Goal: Task Accomplishment & Management: Manage account settings

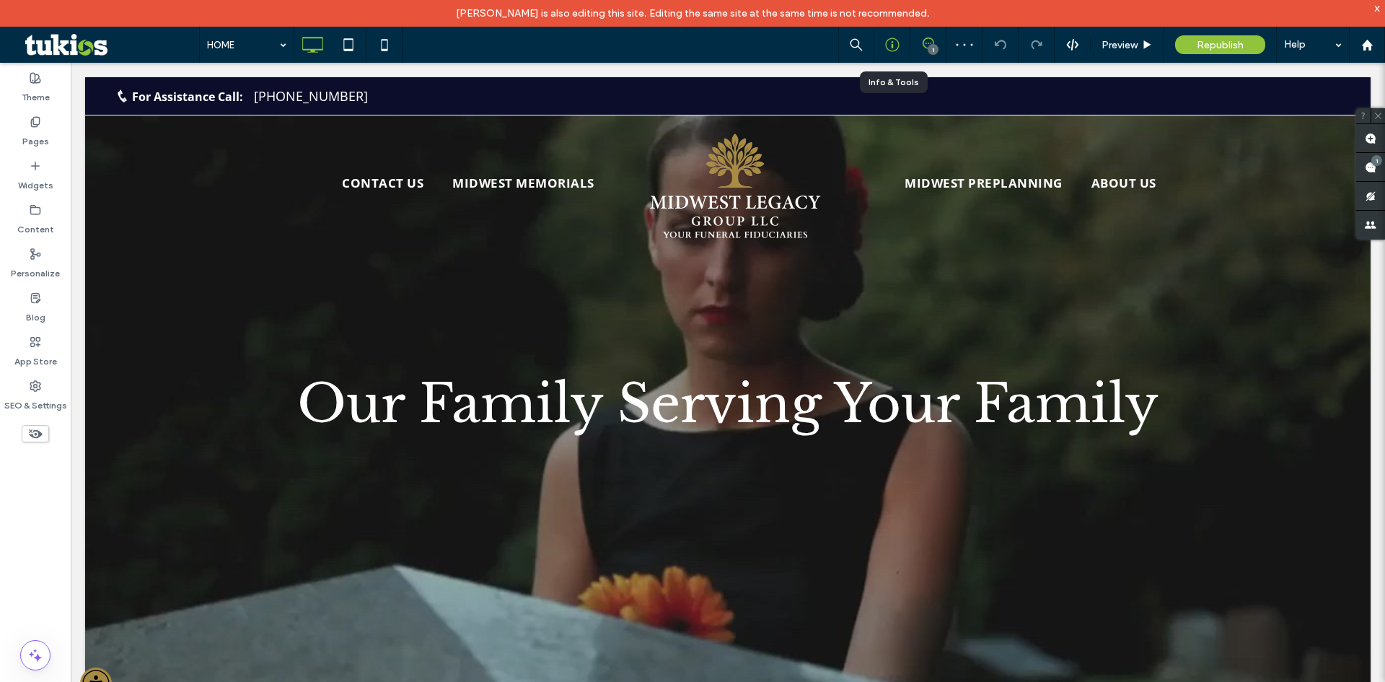
click at [891, 52] on div at bounding box center [892, 45] width 36 height 36
click at [894, 50] on icon at bounding box center [892, 45] width 14 height 14
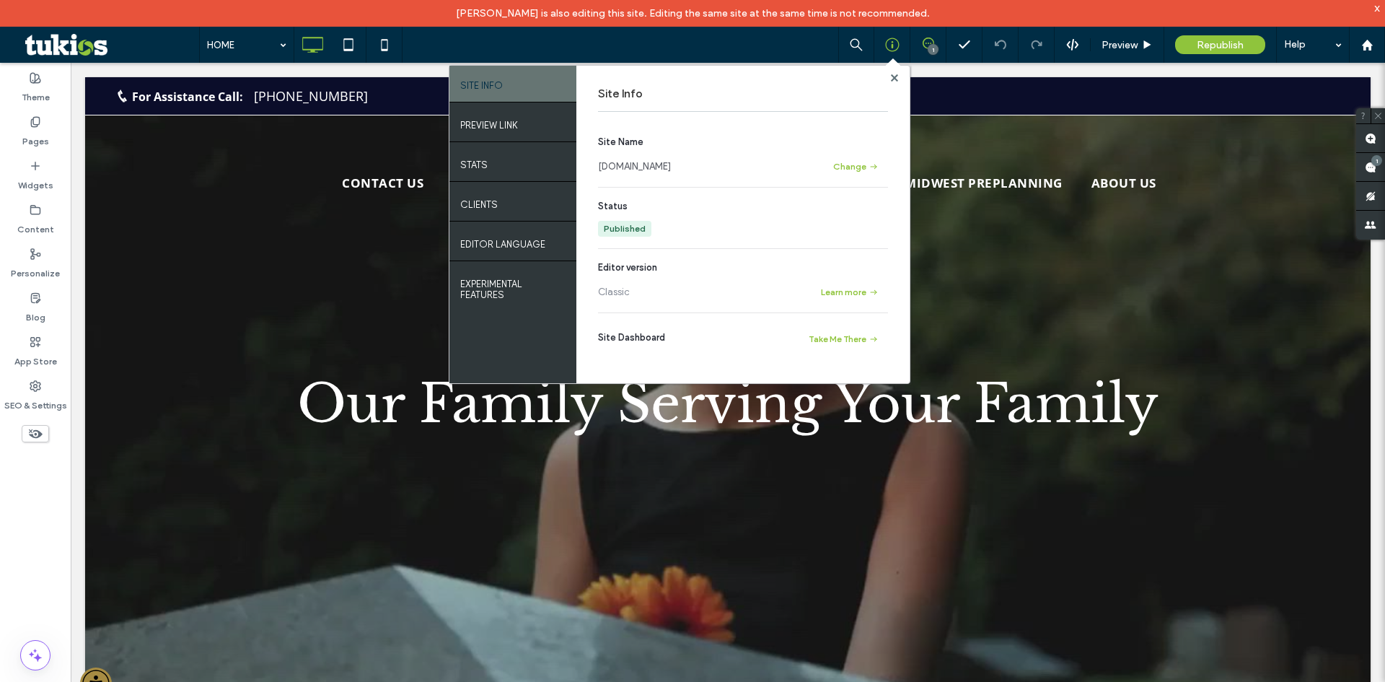
click at [660, 164] on link "[DOMAIN_NAME]" at bounding box center [634, 166] width 73 height 14
click at [23, 399] on label "SEO & Settings" at bounding box center [35, 402] width 63 height 20
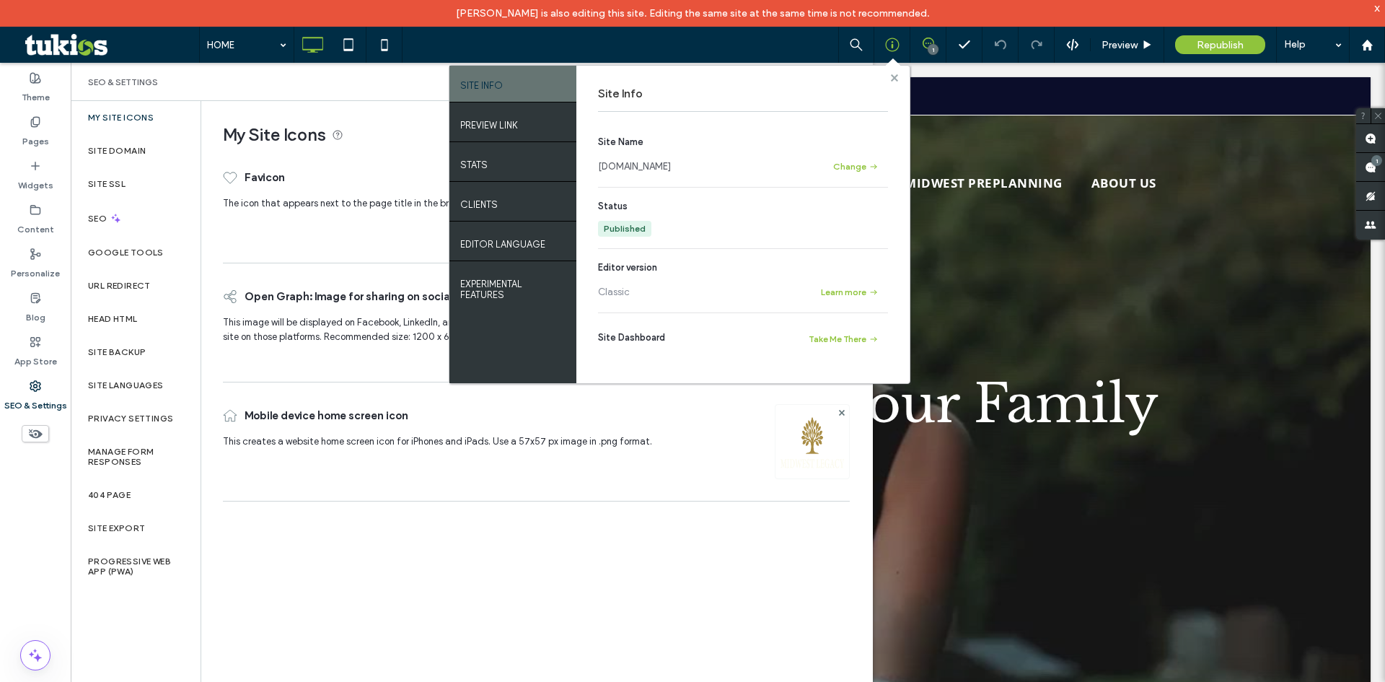
click at [894, 76] on use at bounding box center [893, 77] width 7 height 7
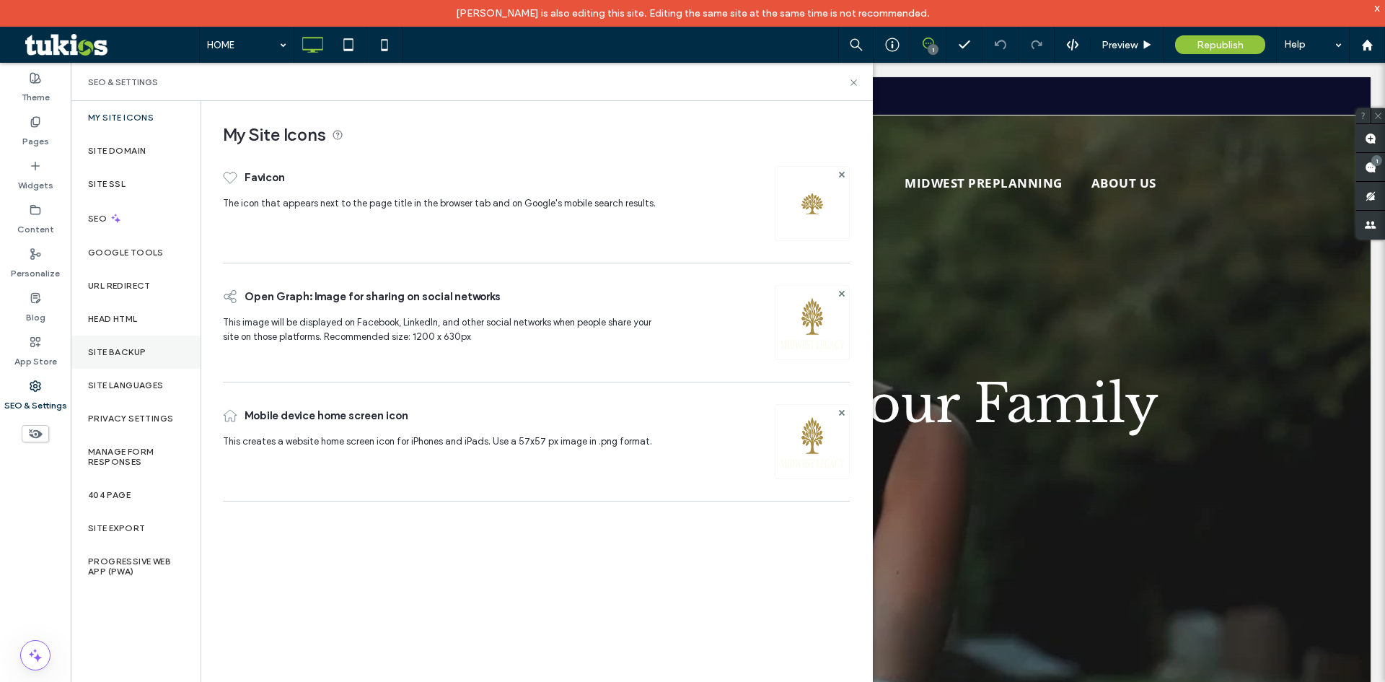
click at [132, 353] on label "Site Backup" at bounding box center [117, 352] width 58 height 10
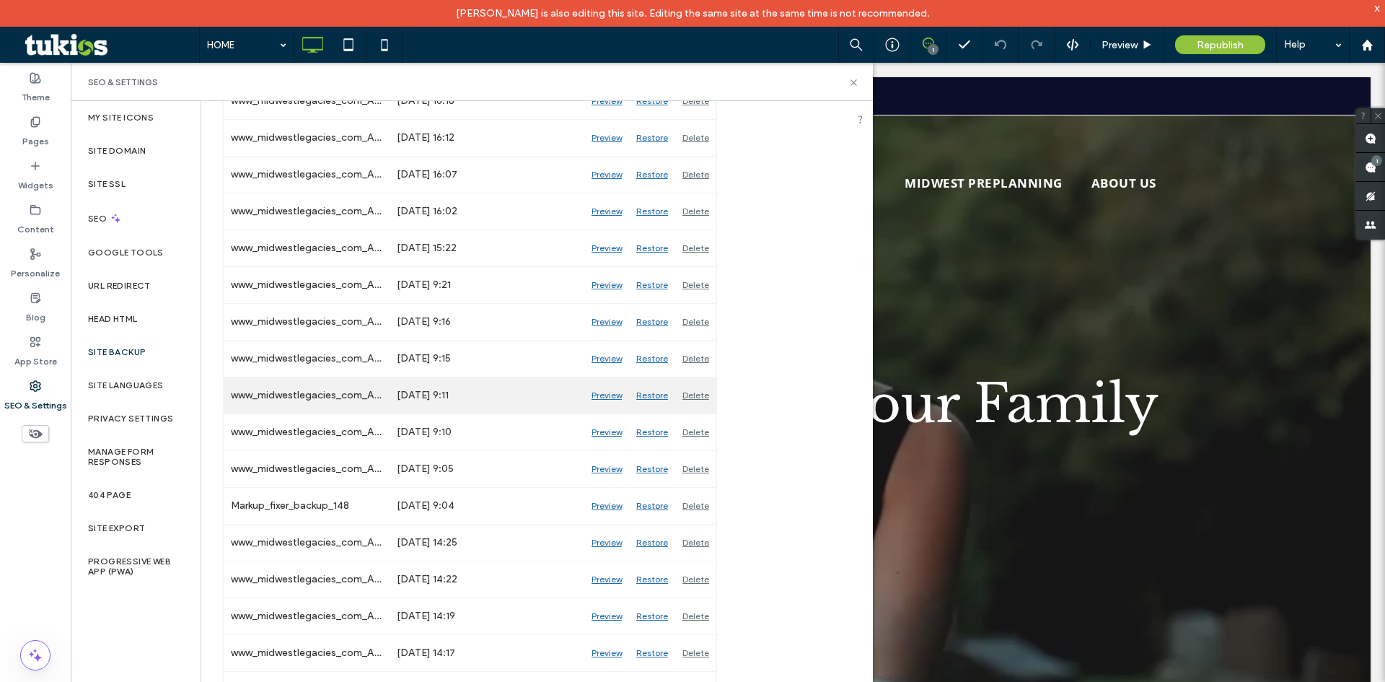
scroll to position [361, 0]
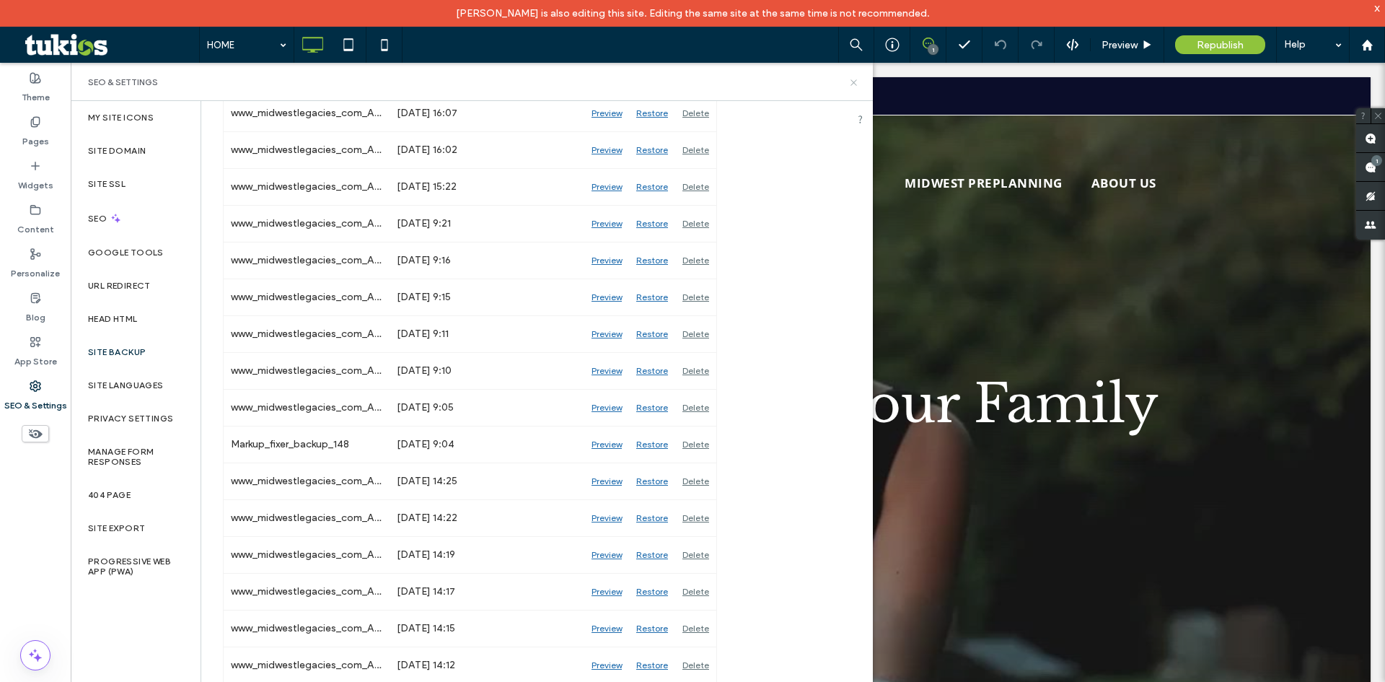
drag, startPoint x: 853, startPoint y: 80, endPoint x: 815, endPoint y: 211, distance: 136.7
click at [853, 80] on icon at bounding box center [853, 82] width 11 height 11
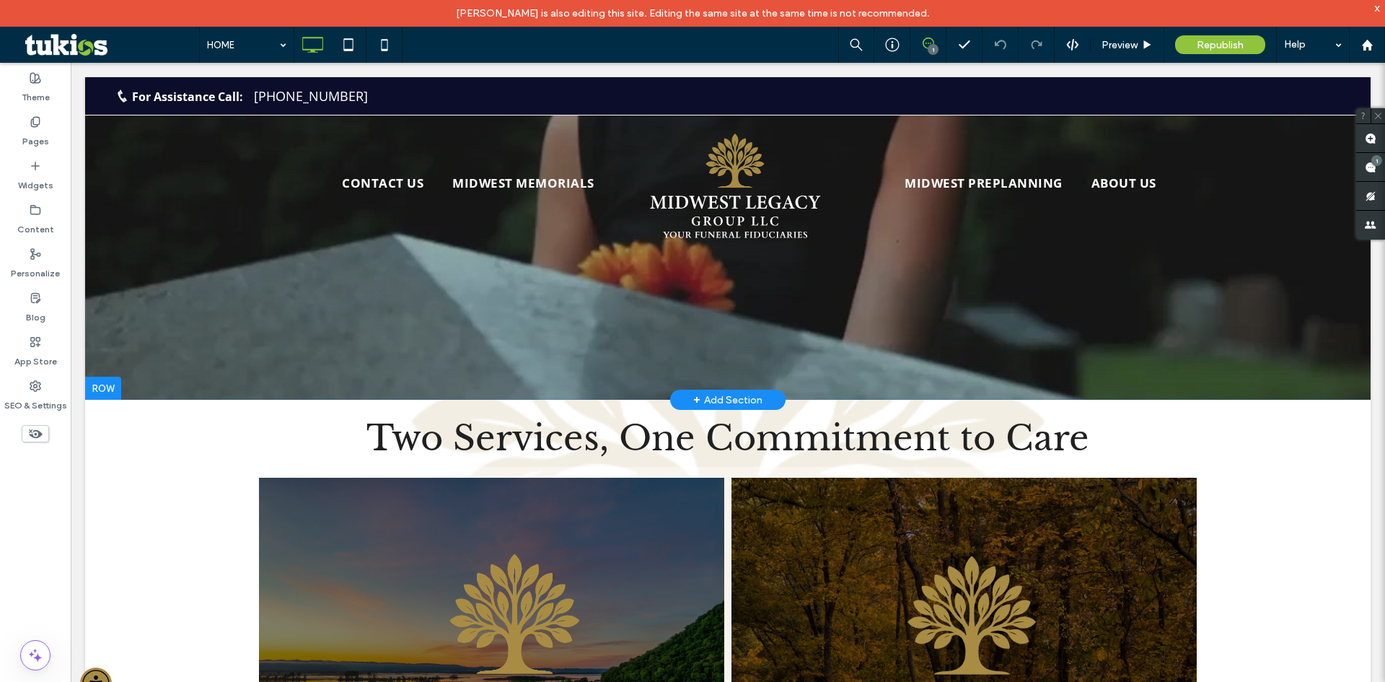
scroll to position [0, 0]
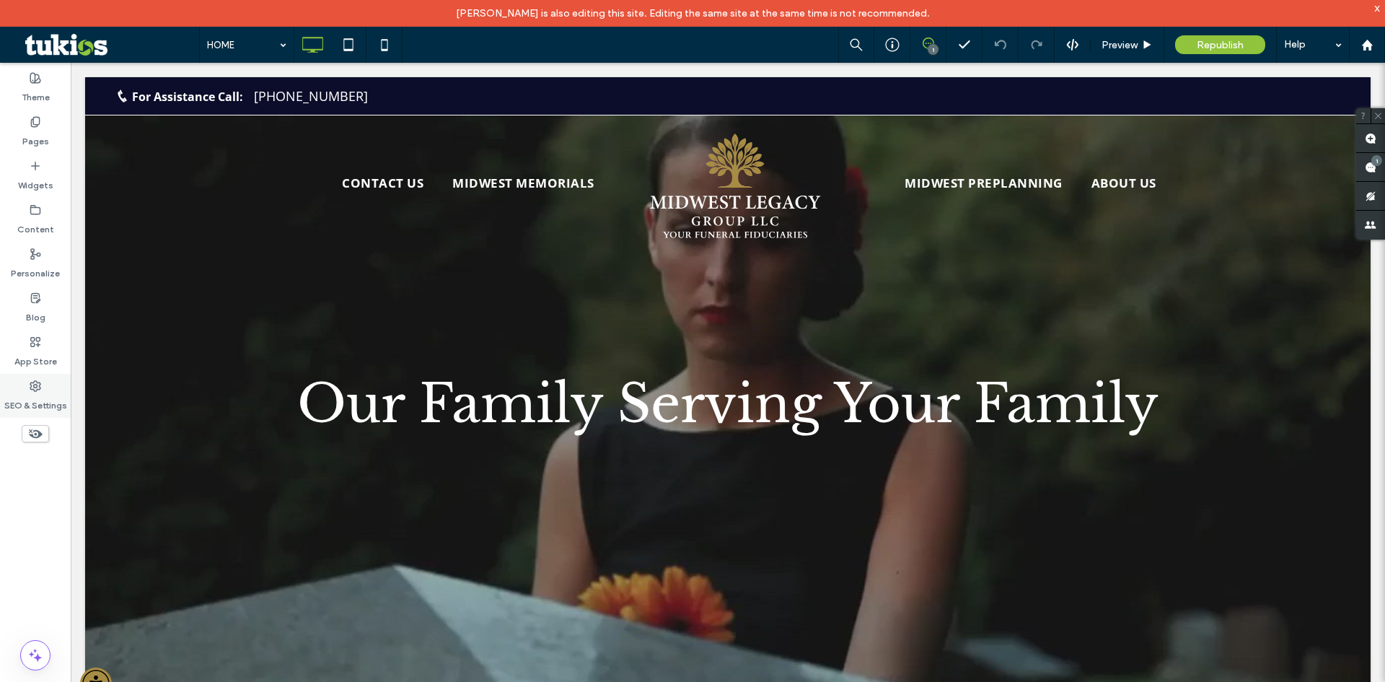
click at [41, 384] on div "SEO & Settings" at bounding box center [35, 396] width 71 height 44
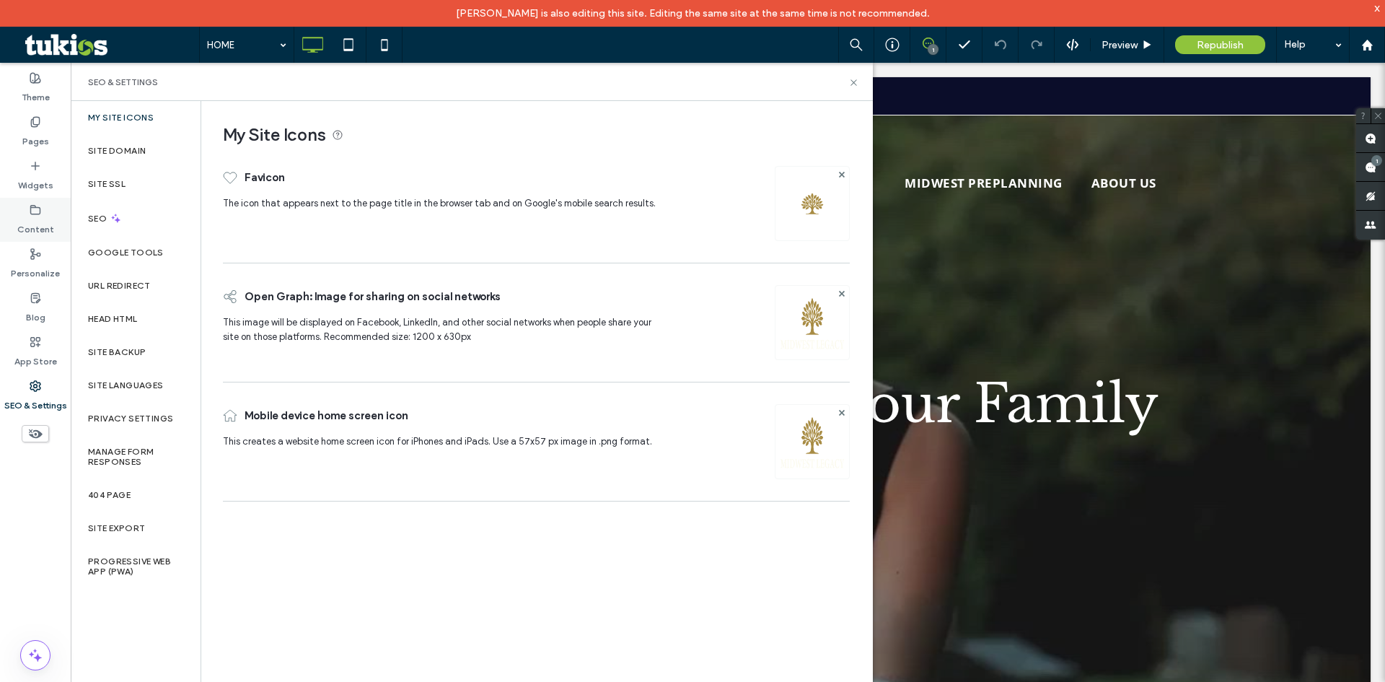
click at [25, 216] on label "Content" at bounding box center [35, 226] width 37 height 20
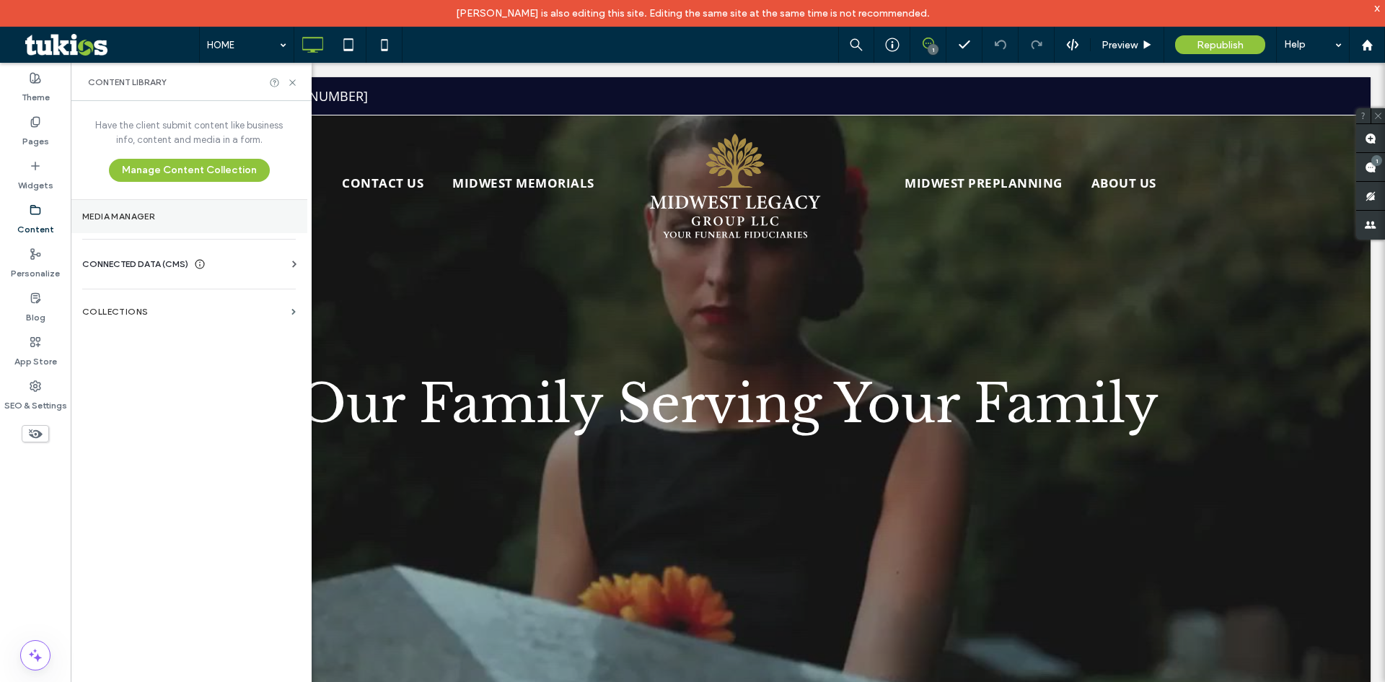
click at [147, 219] on label "Media Manager" at bounding box center [188, 216] width 213 height 10
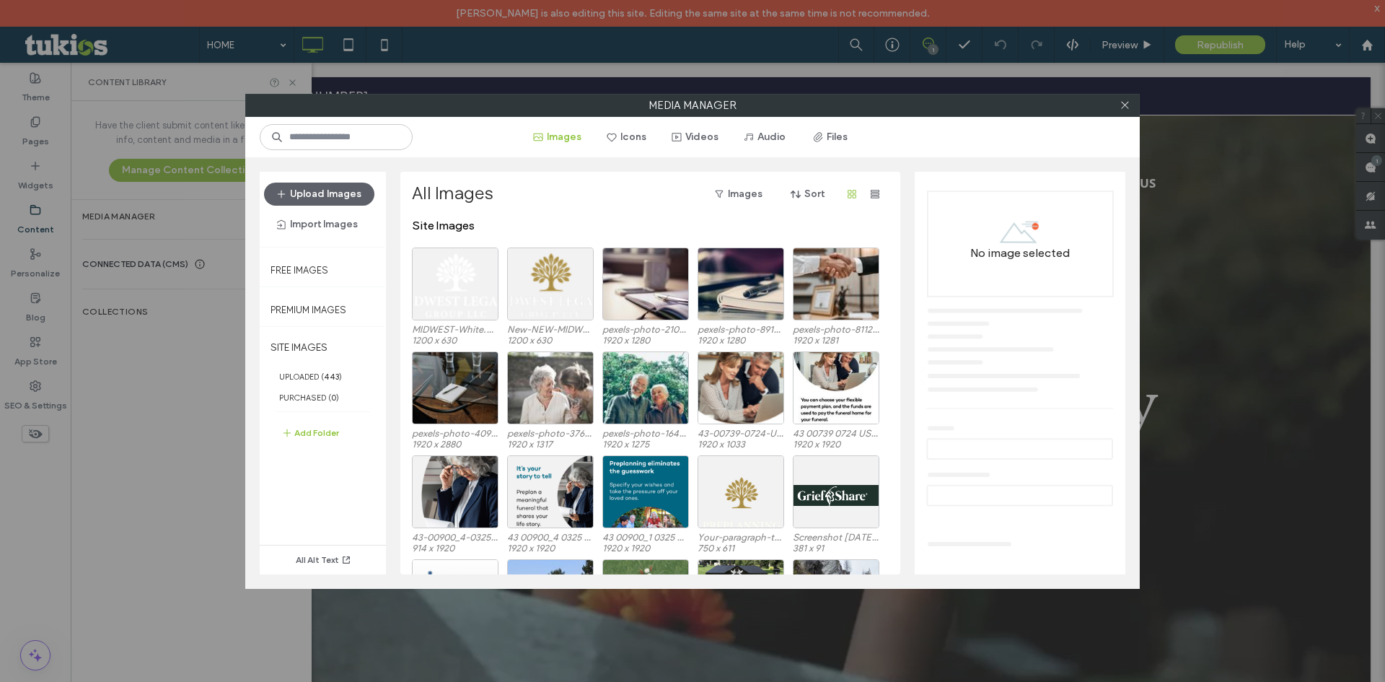
click at [174, 253] on div "Media Manager Images Icons Videos Audio Files Upload Images Import Images Free …" at bounding box center [692, 341] width 1385 height 682
click at [1124, 105] on use at bounding box center [1124, 105] width 7 height 7
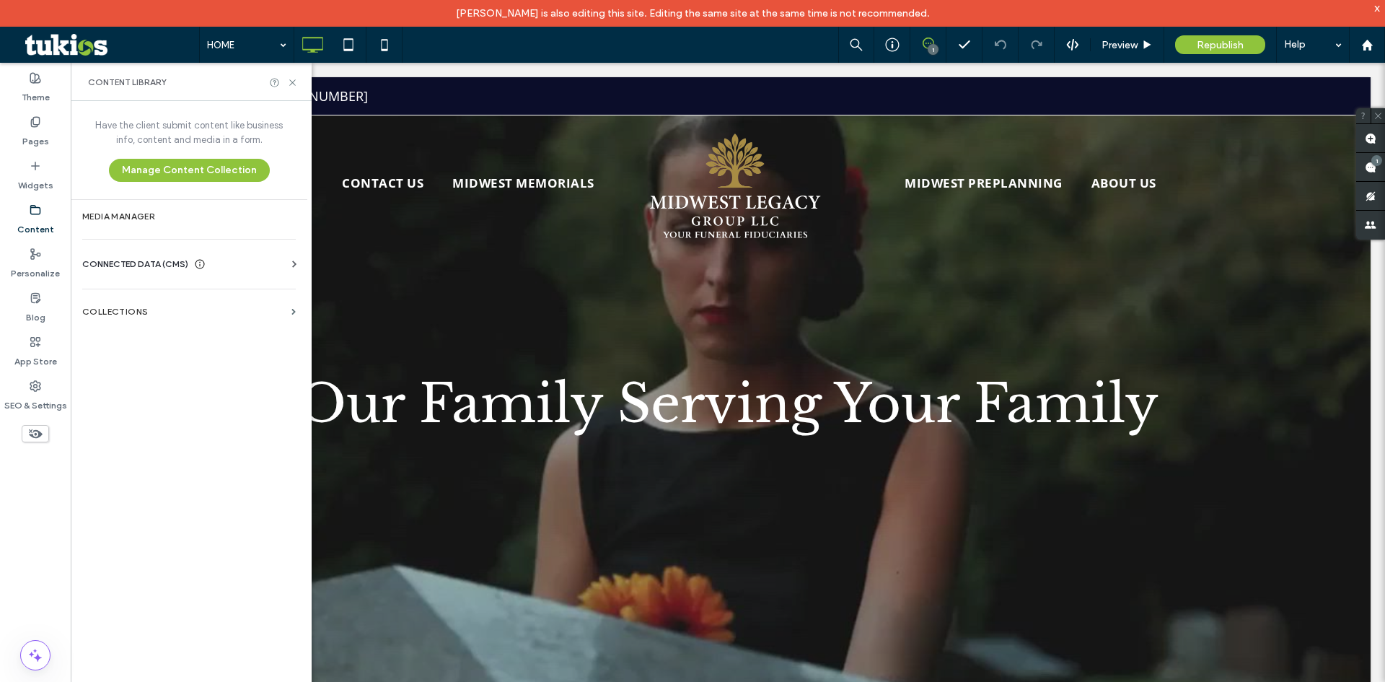
click at [232, 272] on div "Business Info Business Text Business Images Find and Replace" at bounding box center [191, 277] width 219 height 12
click at [229, 268] on div "CONNECTED DATA (CMS)" at bounding box center [191, 264] width 219 height 14
click at [192, 302] on label "Business Info" at bounding box center [192, 299] width 196 height 10
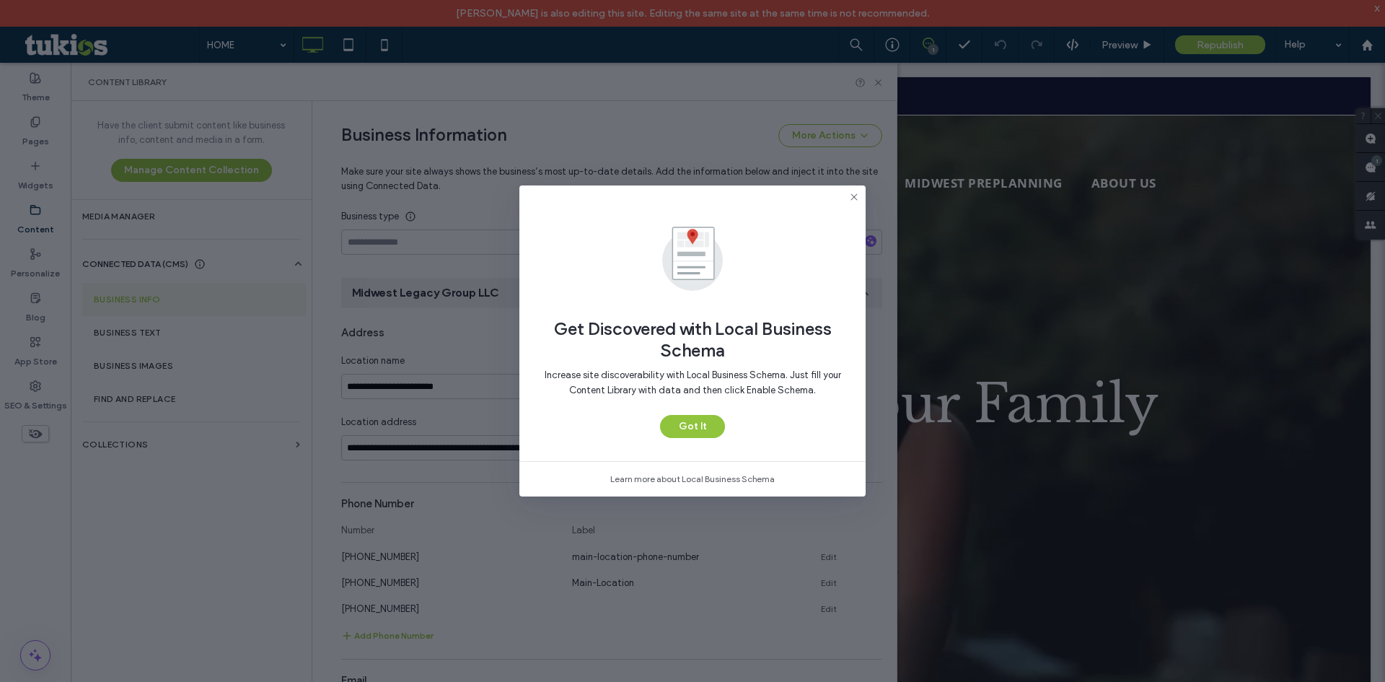
scroll to position [138, 0]
click at [857, 195] on icon at bounding box center [854, 197] width 12 height 12
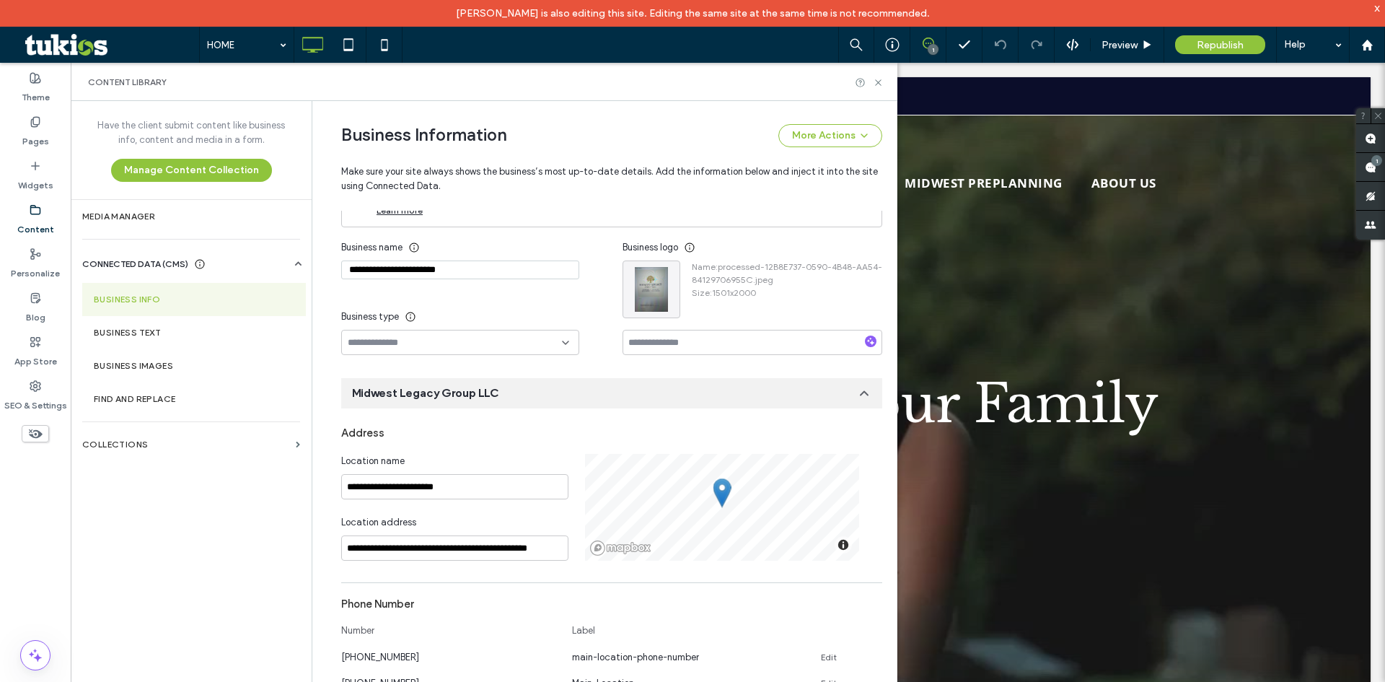
scroll to position [72, 0]
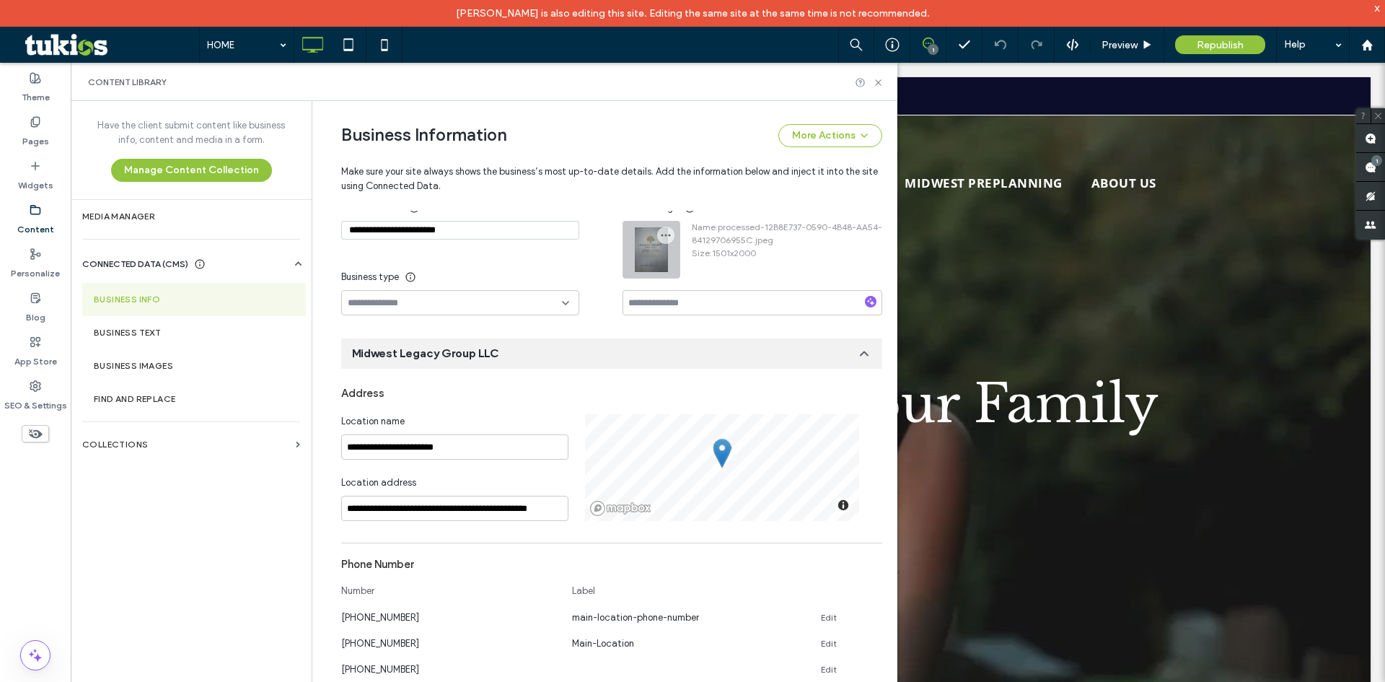
click at [632, 256] on div at bounding box center [651, 249] width 56 height 56
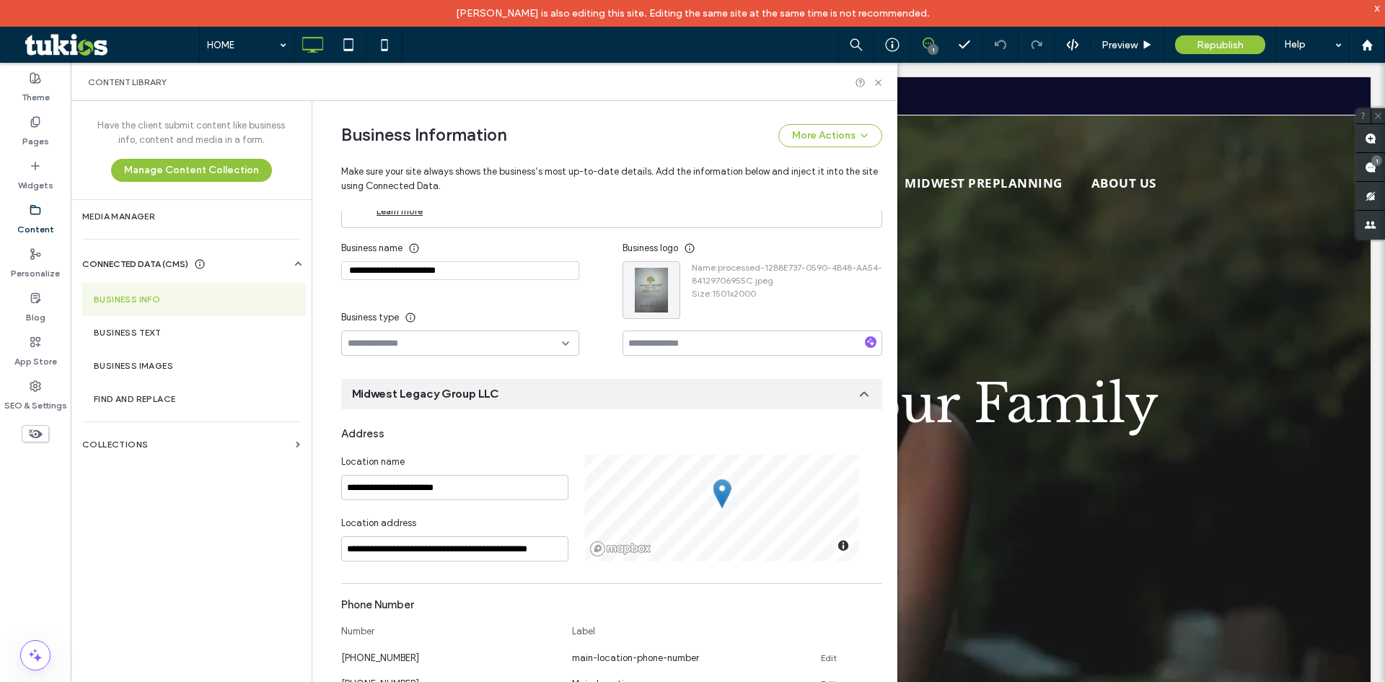
scroll to position [0, 0]
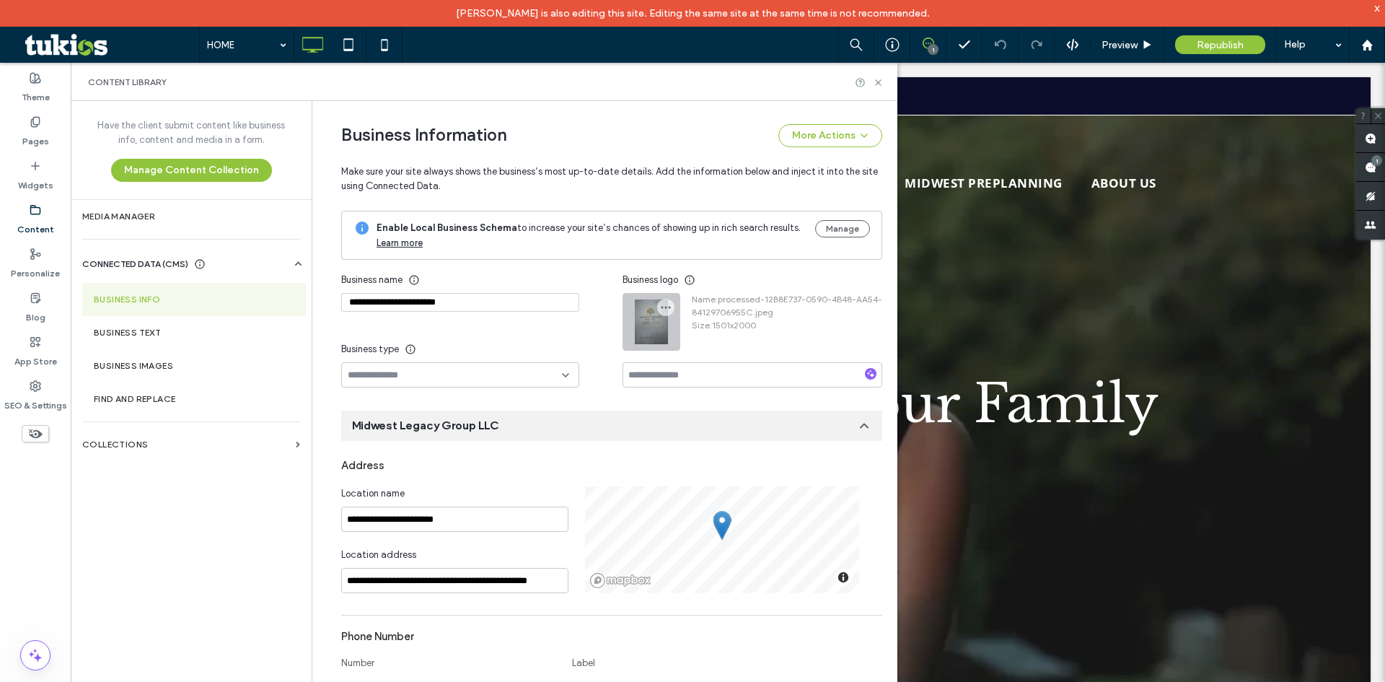
click at [647, 322] on div at bounding box center [651, 322] width 56 height 56
click at [644, 333] on div at bounding box center [651, 322] width 56 height 56
click at [660, 304] on icon "button" at bounding box center [666, 307] width 12 height 12
click at [680, 337] on span "Replace Image" at bounding box center [711, 342] width 64 height 14
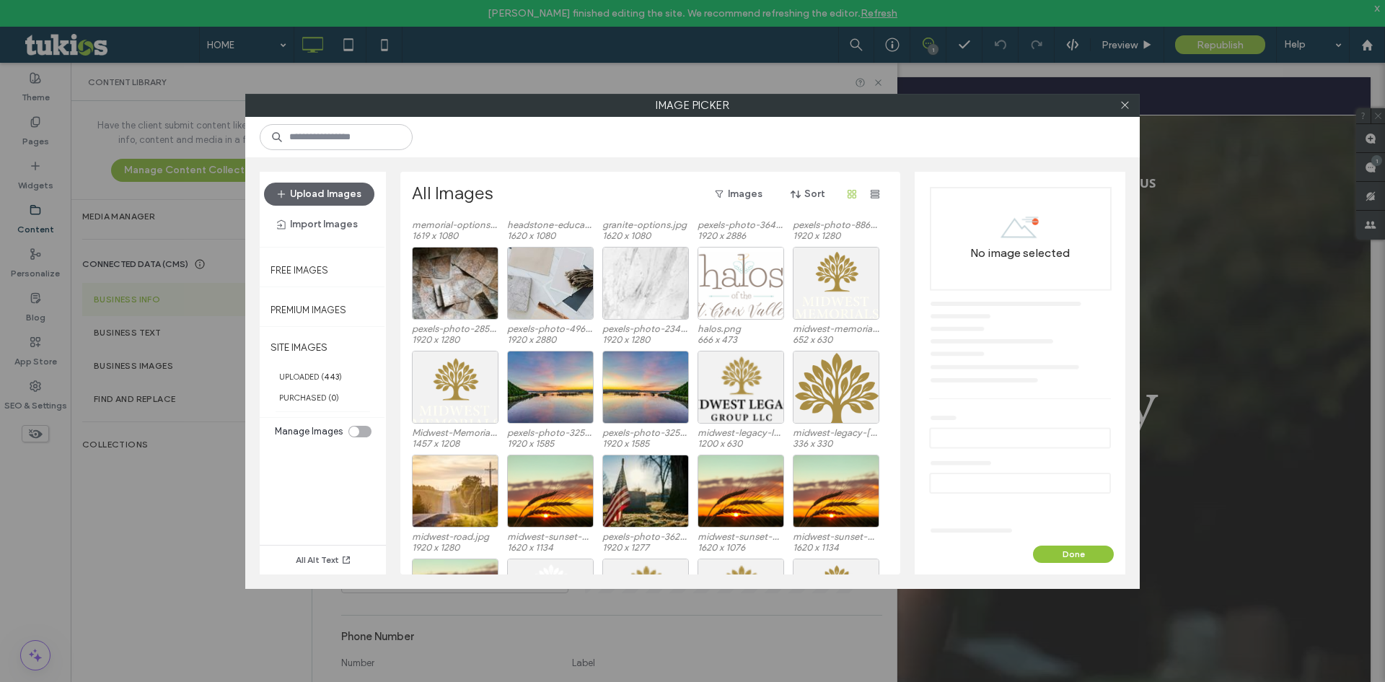
scroll to position [3114, 0]
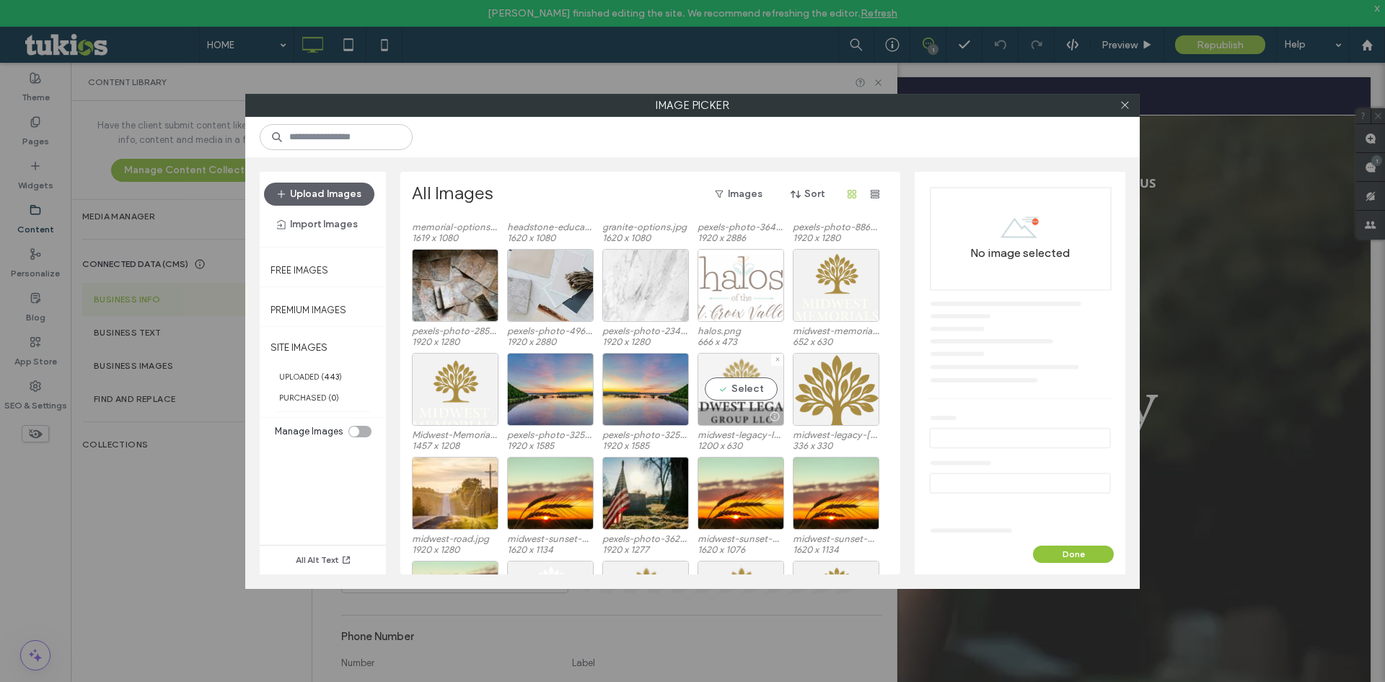
click at [749, 392] on div "Select" at bounding box center [740, 389] width 87 height 73
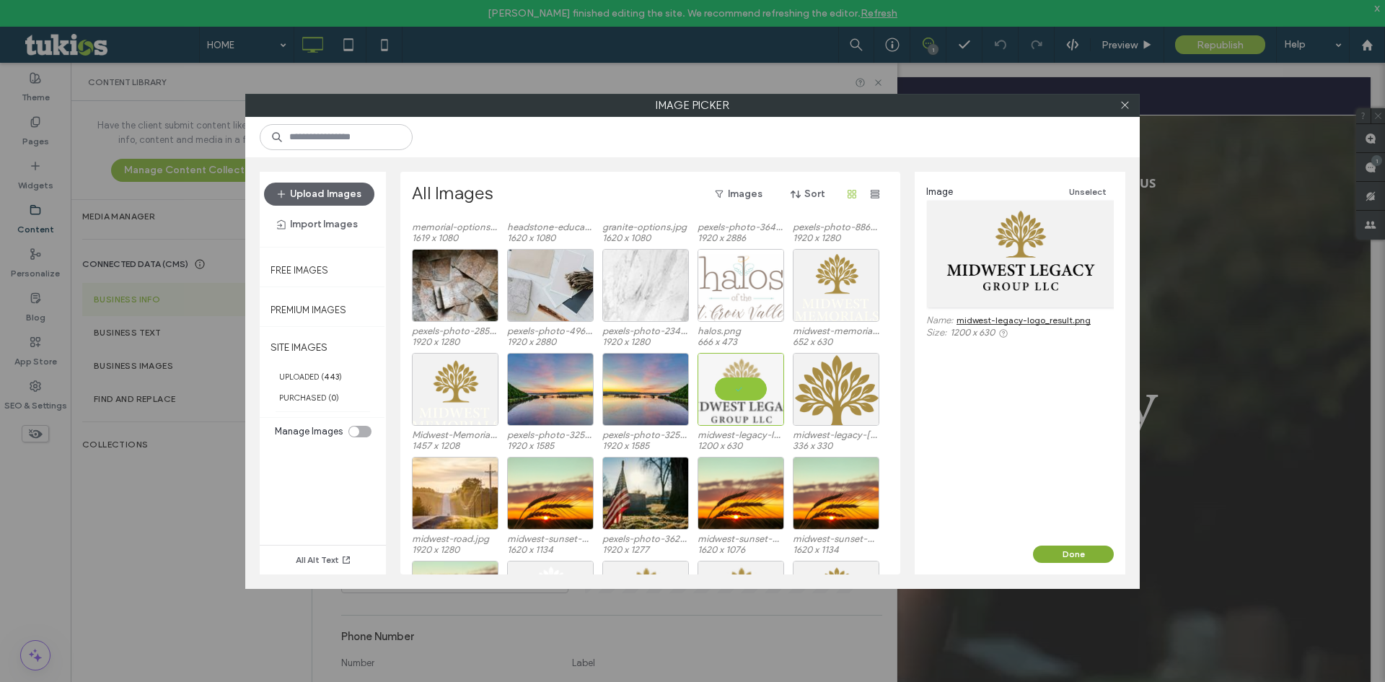
drag, startPoint x: 1066, startPoint y: 547, endPoint x: 880, endPoint y: 348, distance: 272.0
click at [1066, 547] on button "Done" at bounding box center [1073, 553] width 81 height 17
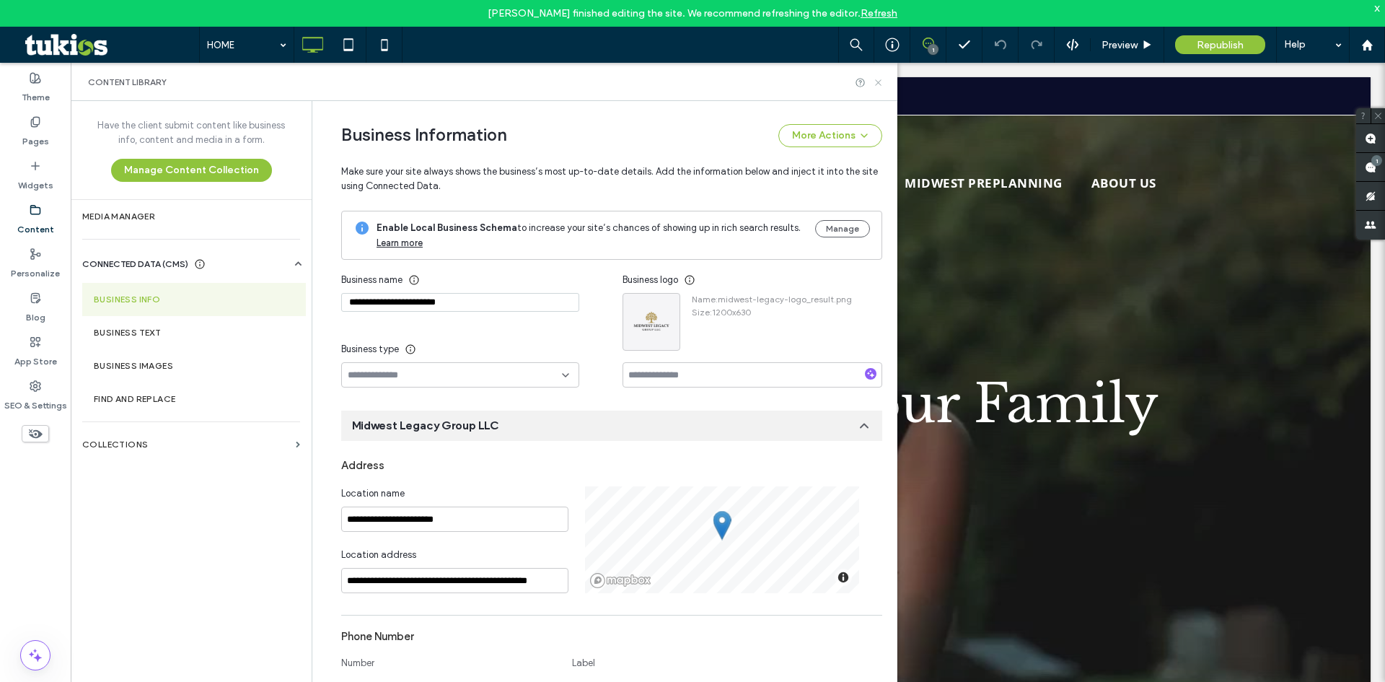
click at [879, 82] on use at bounding box center [878, 82] width 6 height 6
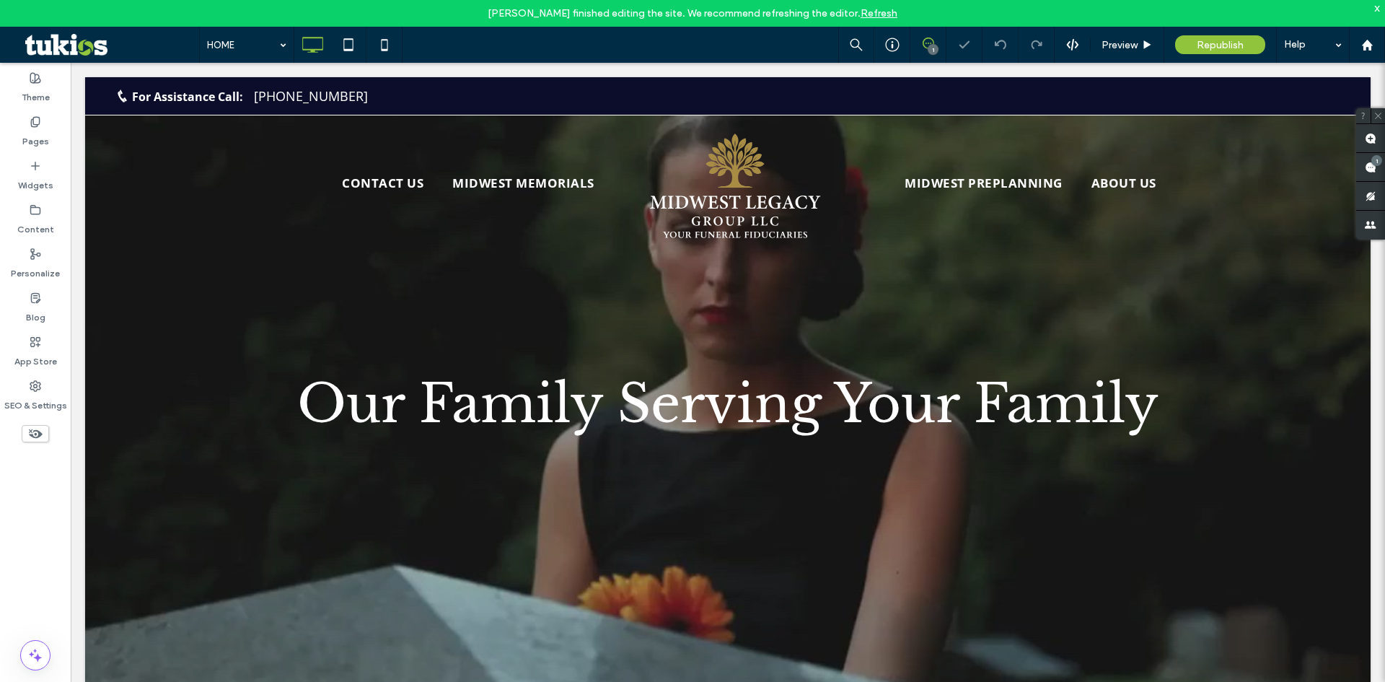
scroll to position [0, 0]
click at [1147, 42] on use at bounding box center [1147, 44] width 7 height 8
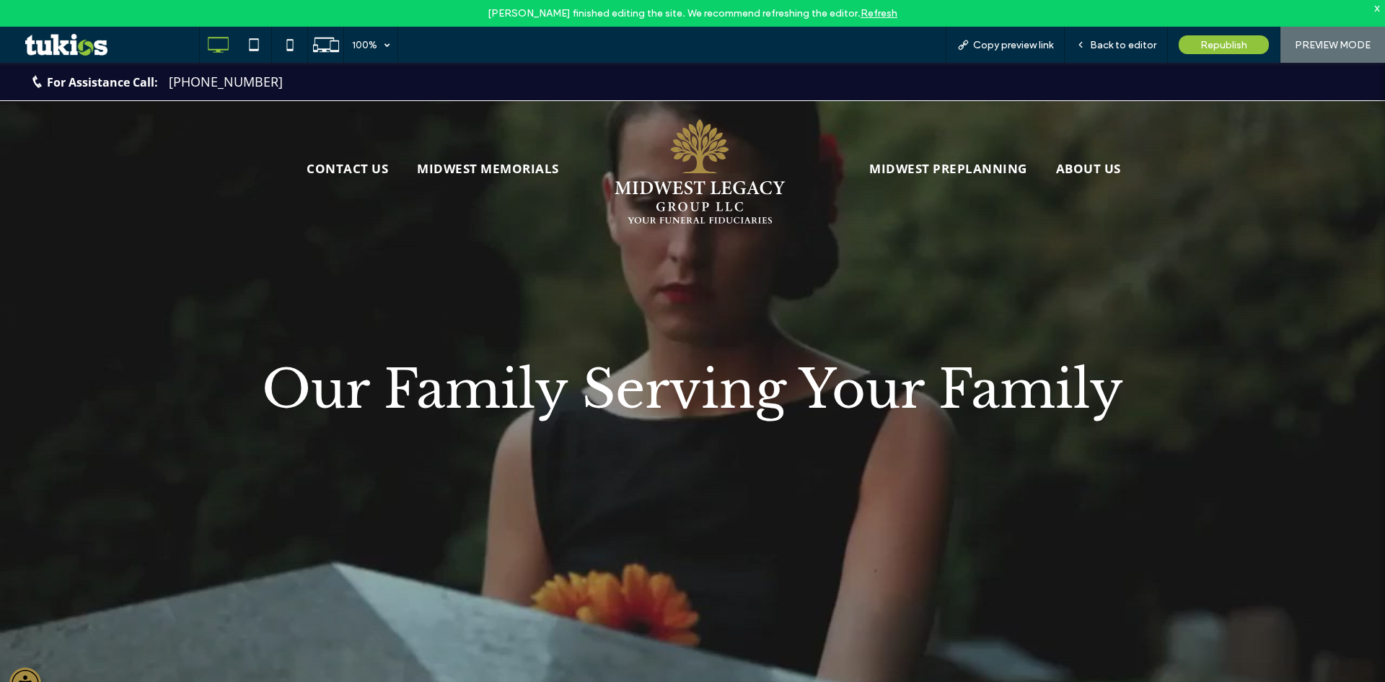
click at [1176, 55] on div "Republish" at bounding box center [1224, 45] width 113 height 36
drag, startPoint x: 1140, startPoint y: 53, endPoint x: 1121, endPoint y: 61, distance: 20.1
click at [1140, 53] on div "Back to editor" at bounding box center [1116, 45] width 103 height 36
click at [1132, 43] on span "Back to editor" at bounding box center [1123, 45] width 66 height 12
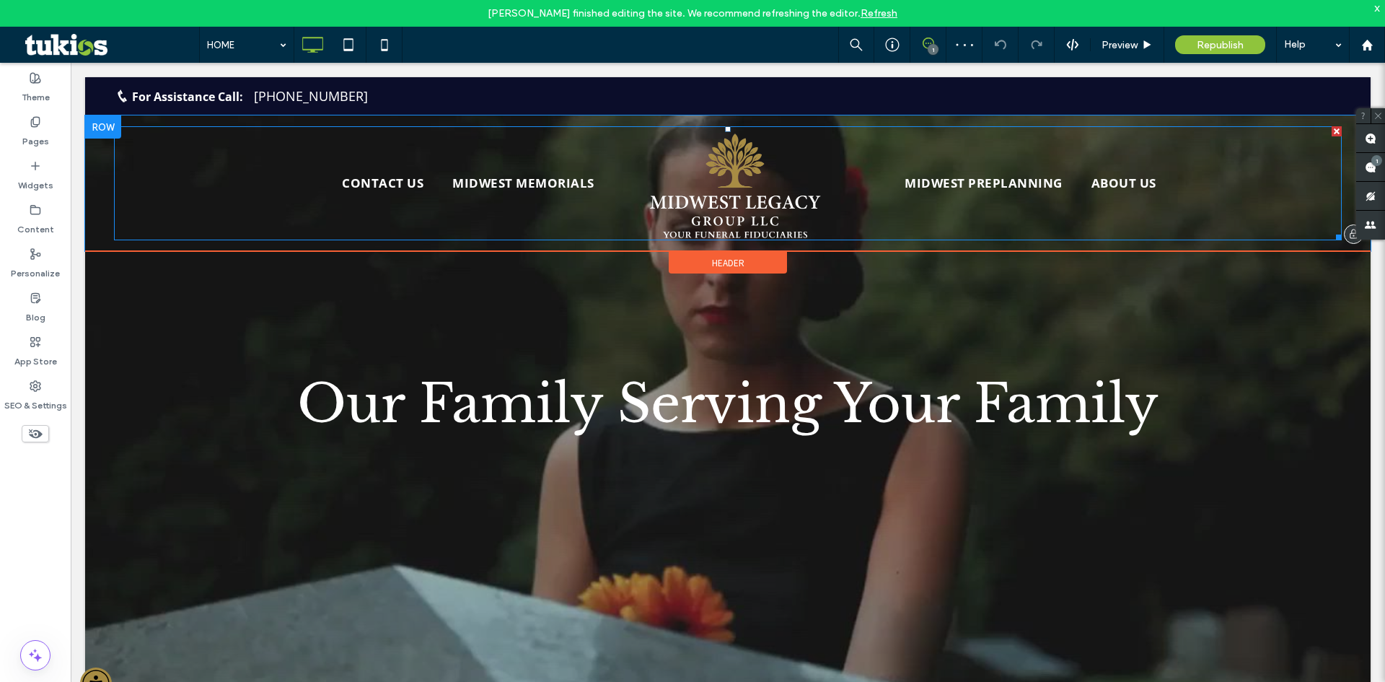
click at [721, 204] on img at bounding box center [735, 183] width 216 height 114
click at [723, 215] on img at bounding box center [735, 183] width 216 height 114
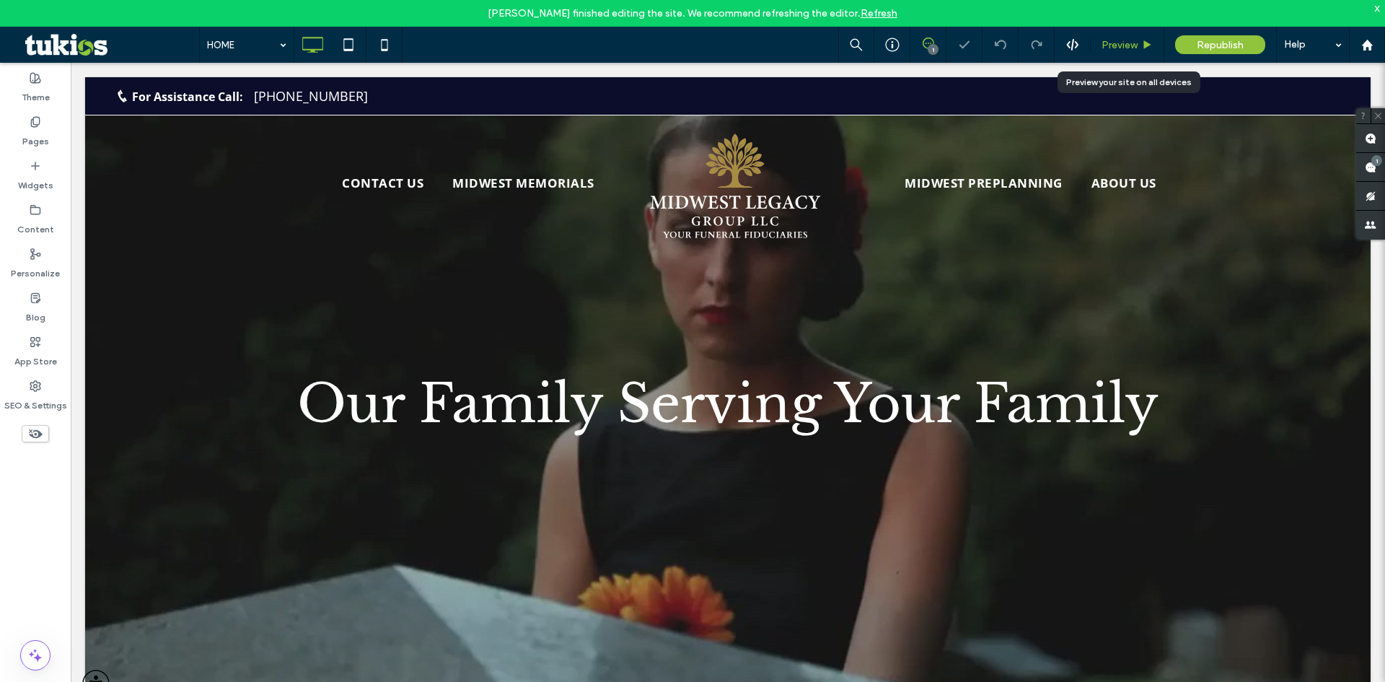
click at [1134, 39] on span "Preview" at bounding box center [1119, 45] width 36 height 12
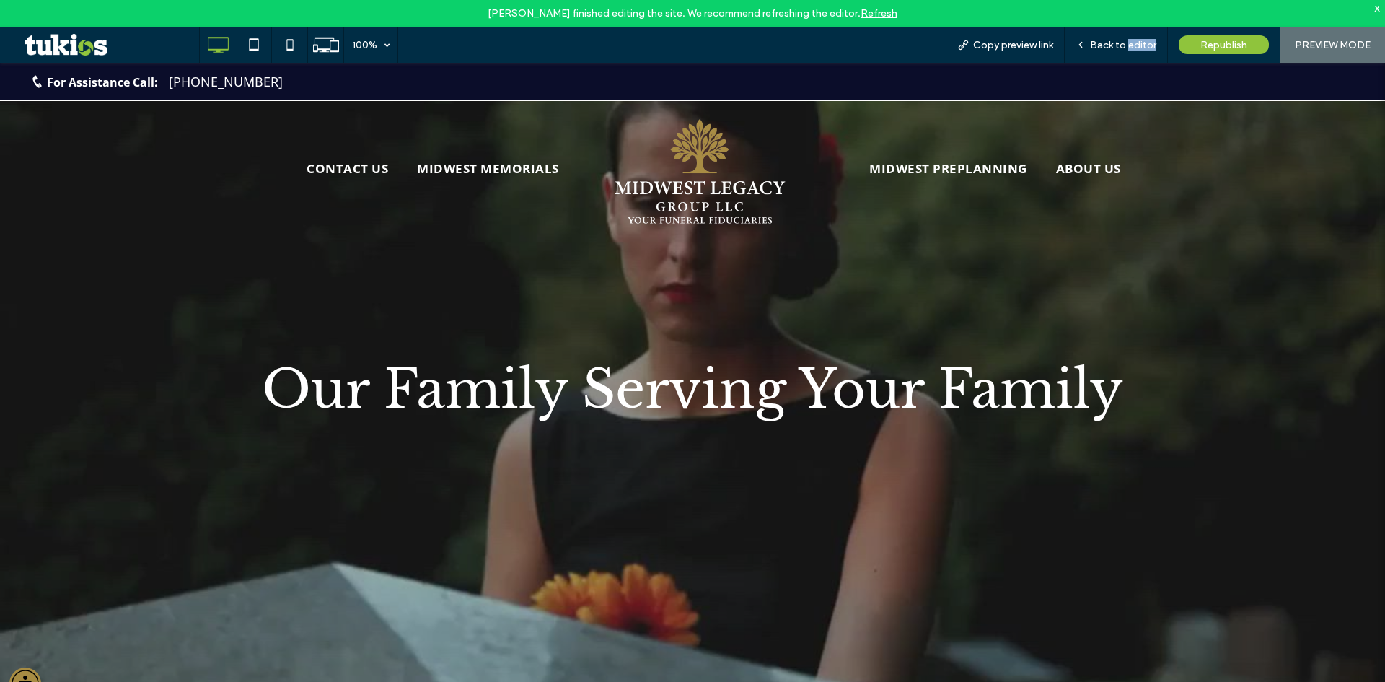
click at [1134, 39] on span "Back to editor" at bounding box center [1123, 45] width 66 height 12
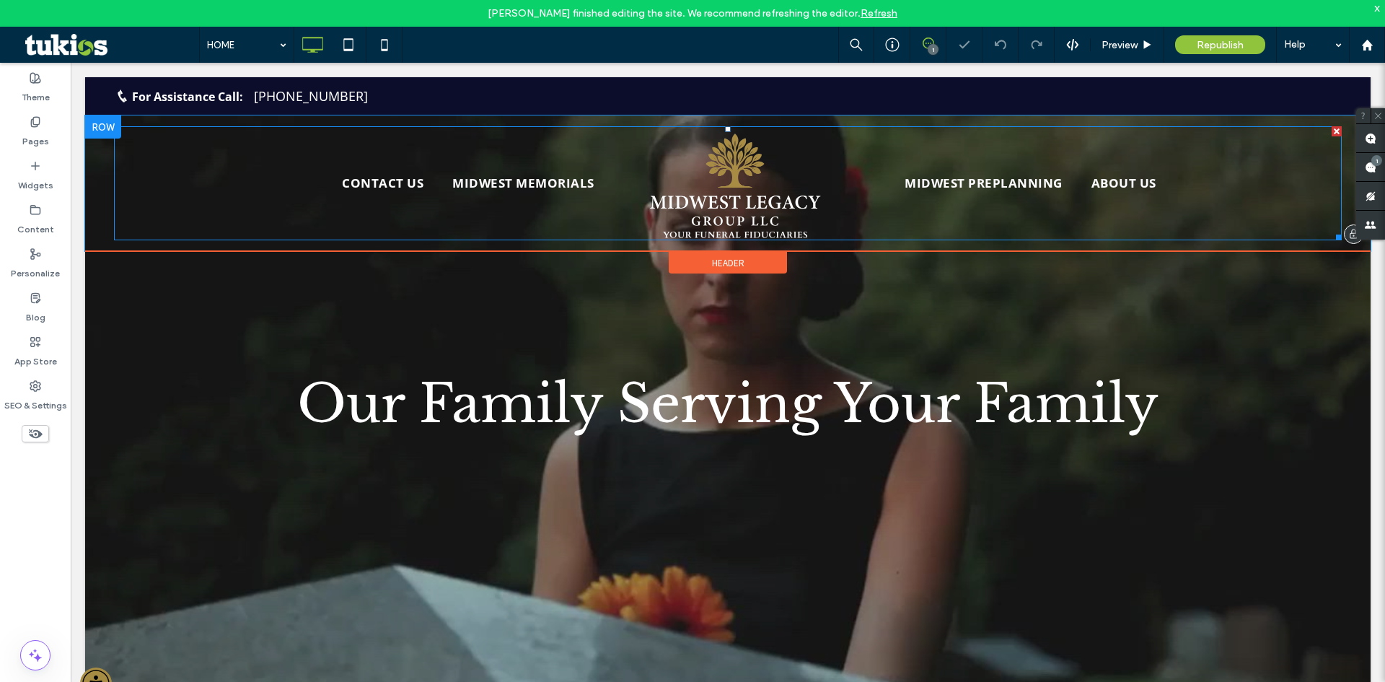
click at [677, 219] on img at bounding box center [735, 183] width 216 height 114
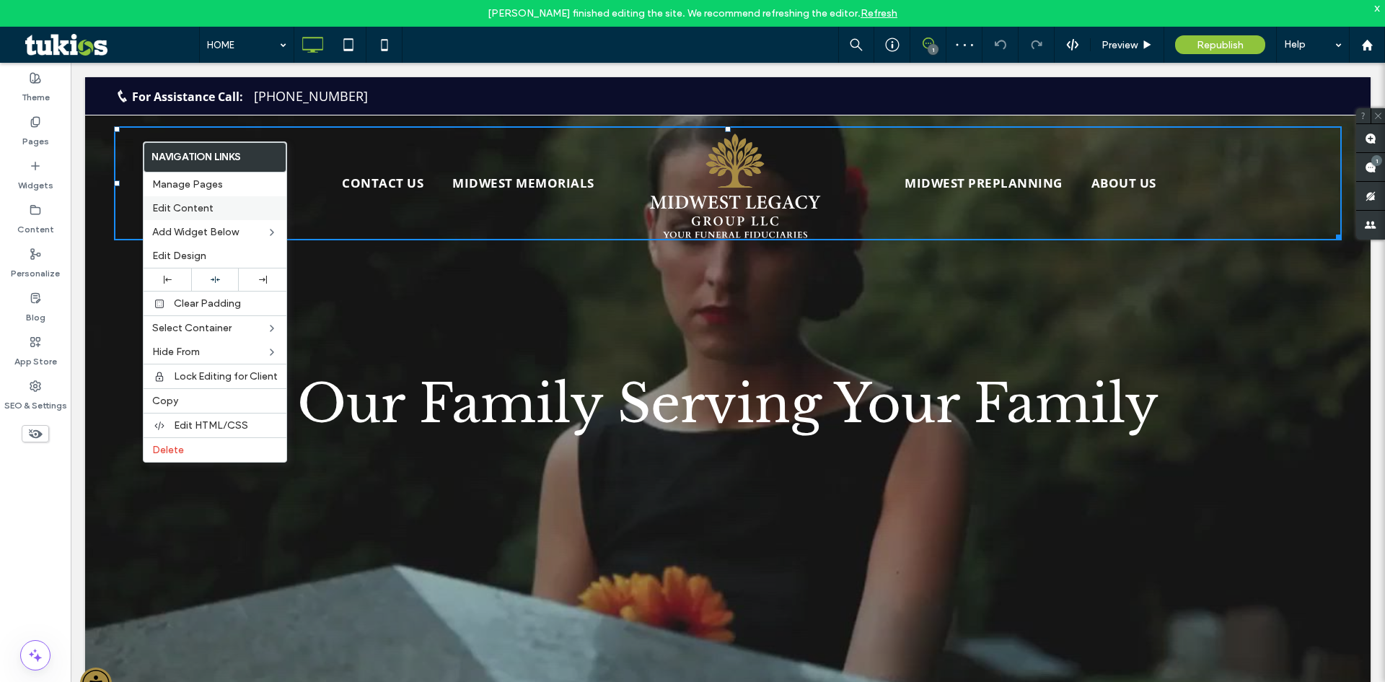
click at [194, 205] on span "Edit Content" at bounding box center [182, 208] width 61 height 12
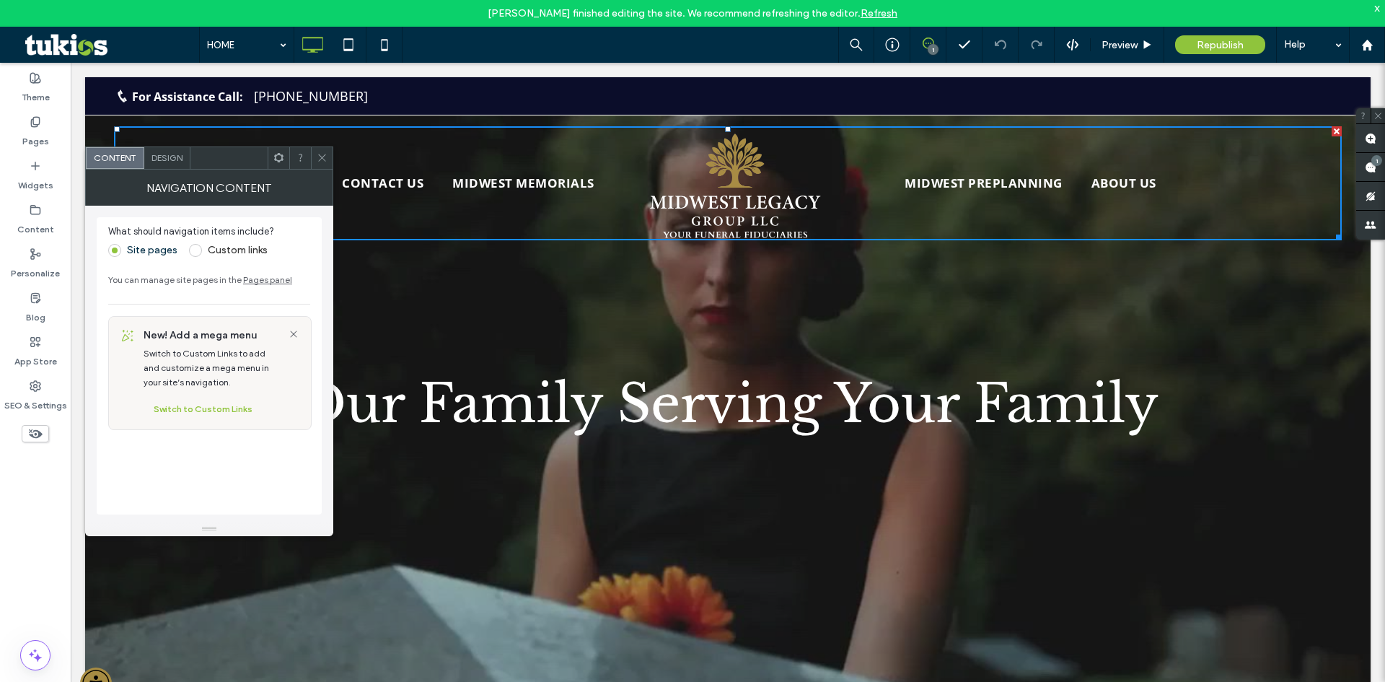
click at [170, 168] on div "Design" at bounding box center [167, 158] width 46 height 22
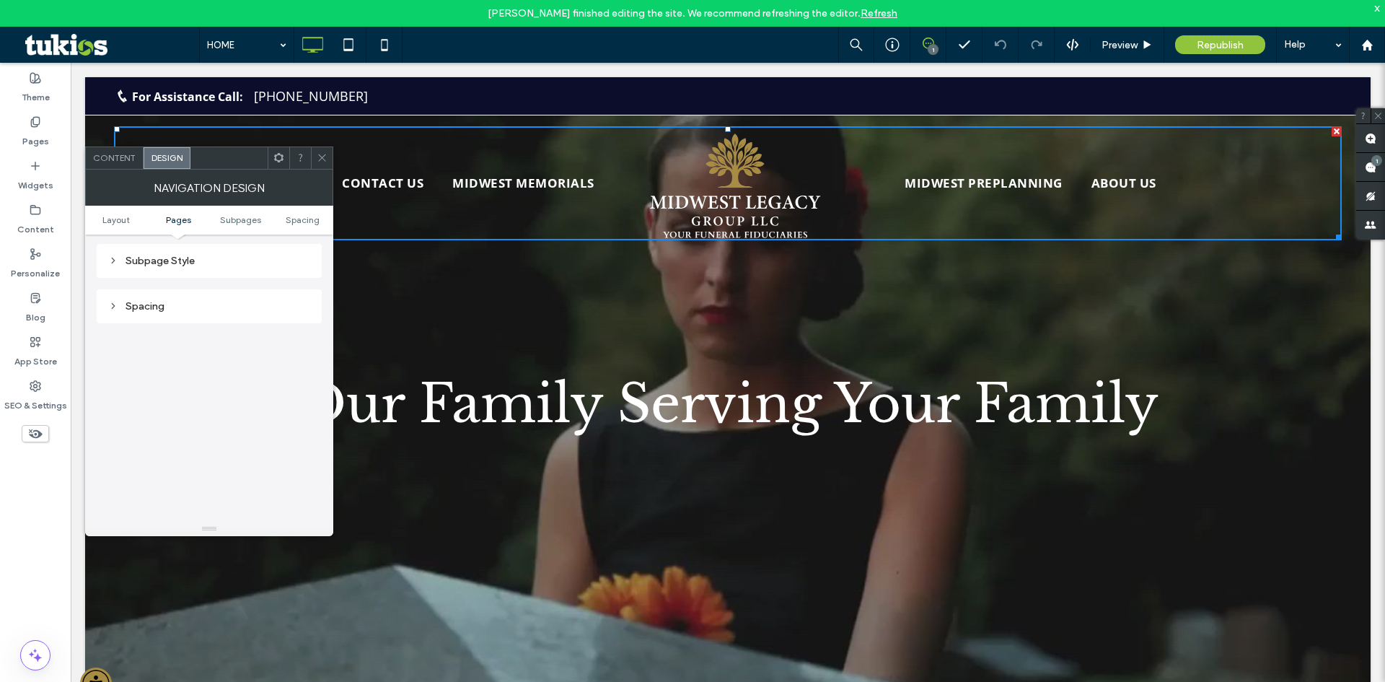
scroll to position [577, 0]
click at [114, 170] on div "Navigation Design" at bounding box center [209, 187] width 248 height 36
click at [116, 165] on div "Content" at bounding box center [115, 158] width 58 height 22
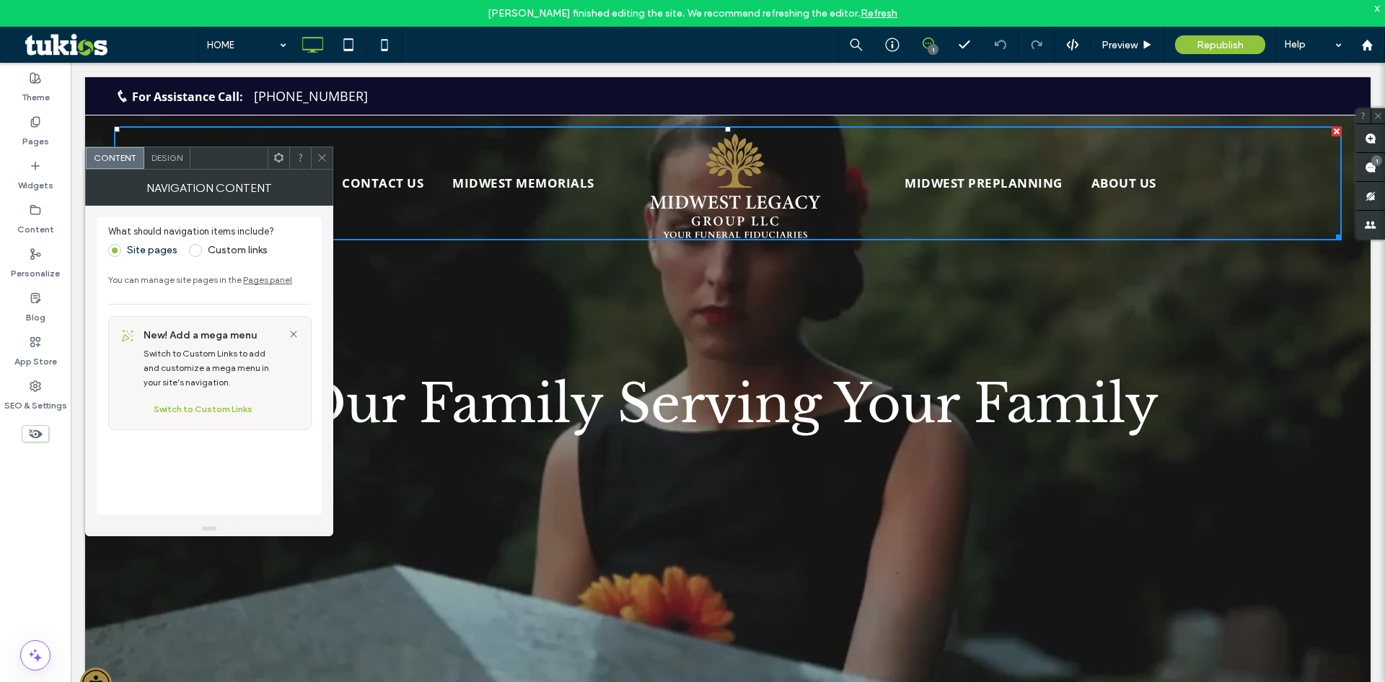
click at [323, 159] on use at bounding box center [321, 157] width 7 height 7
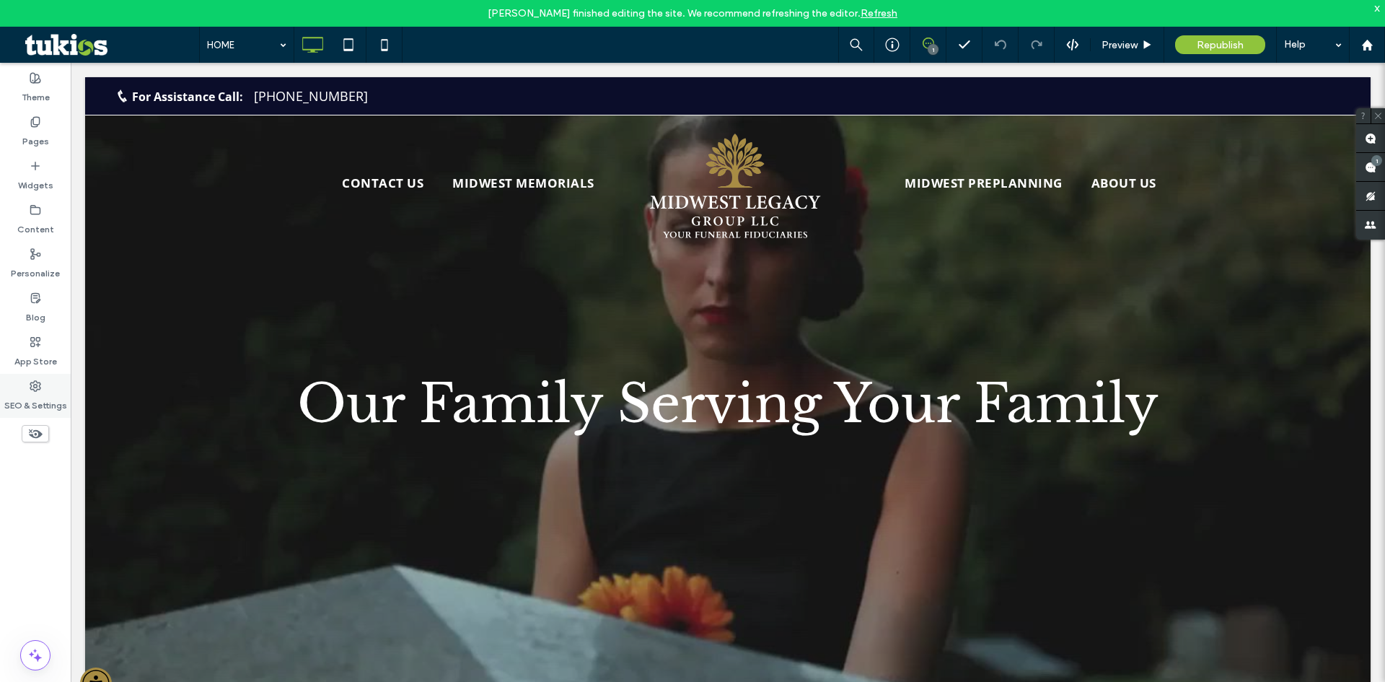
click at [43, 385] on div "SEO & Settings" at bounding box center [35, 396] width 71 height 44
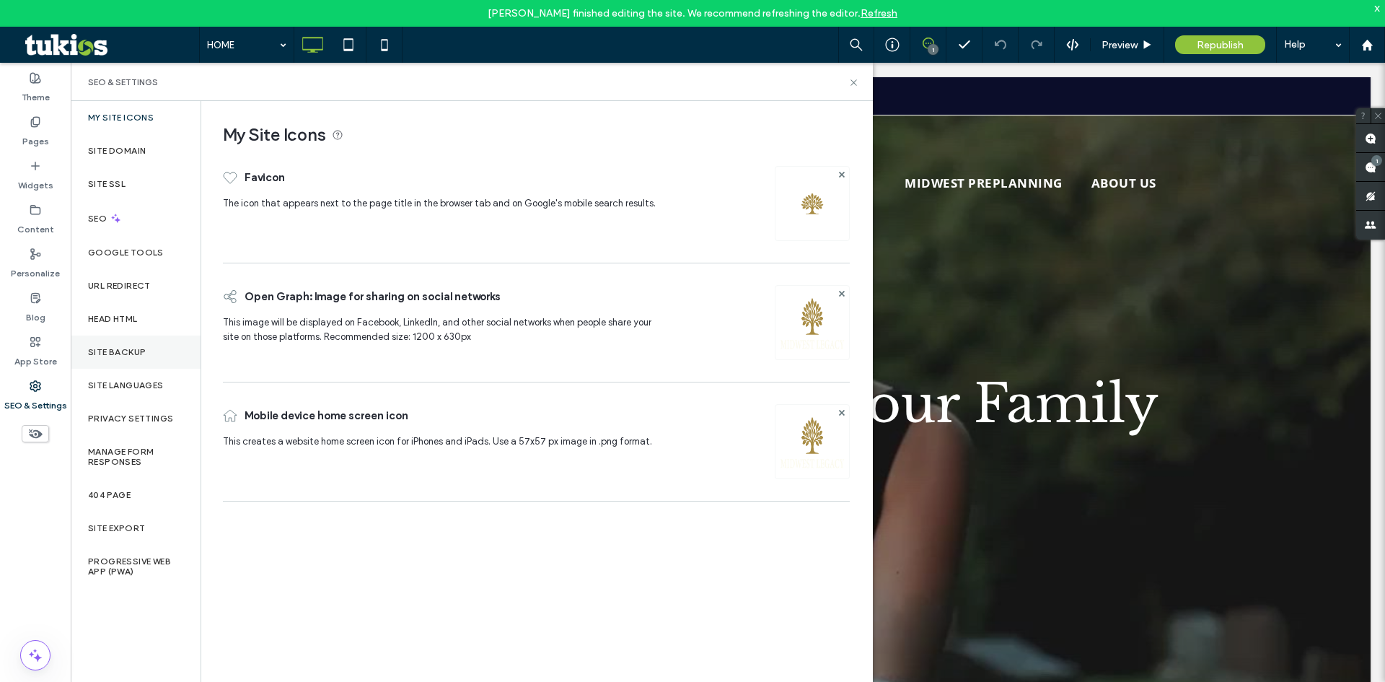
click at [136, 358] on div "Site Backup" at bounding box center [136, 351] width 130 height 33
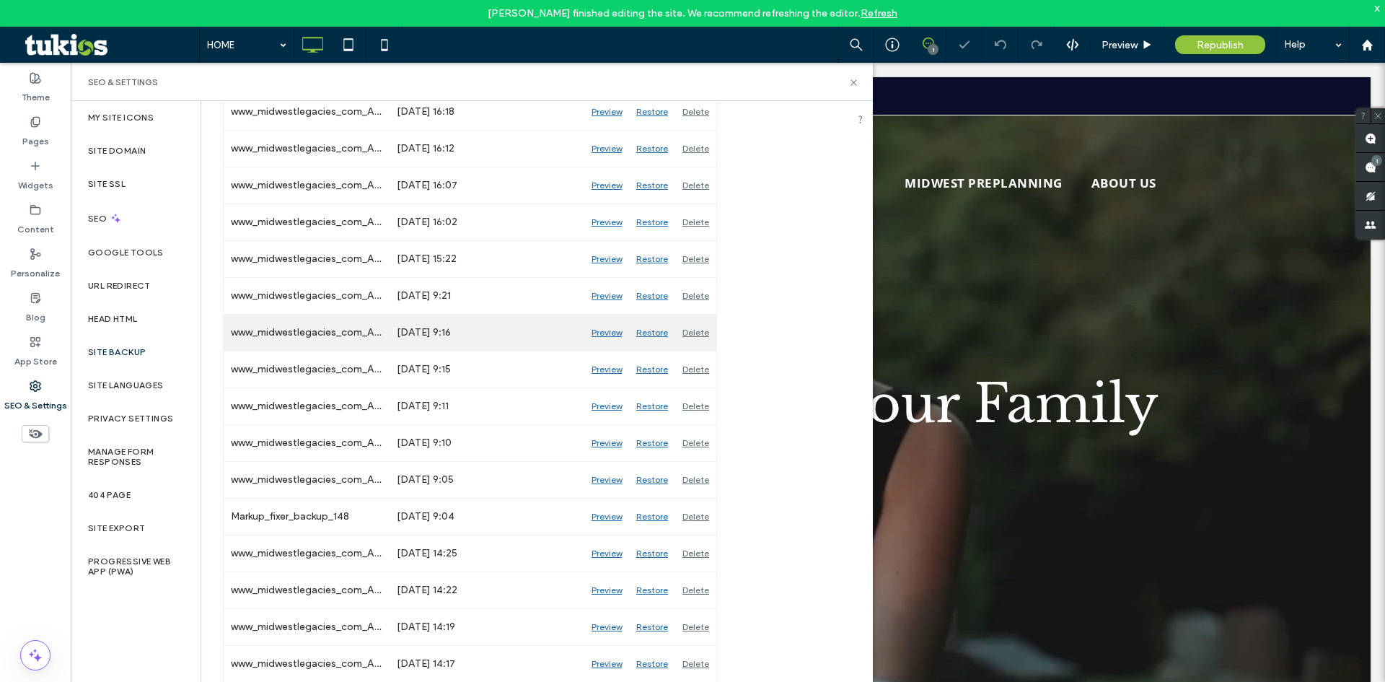
scroll to position [216, 0]
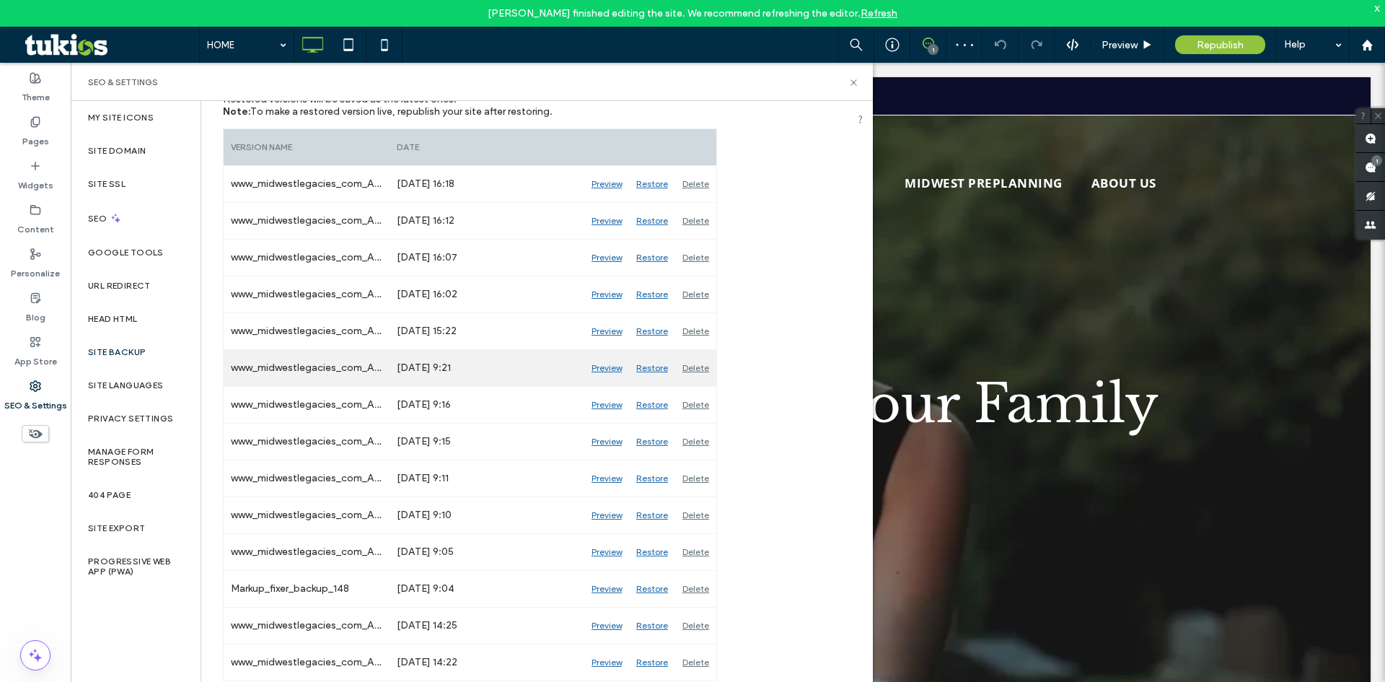
click at [648, 369] on div "Restore" at bounding box center [652, 368] width 46 height 36
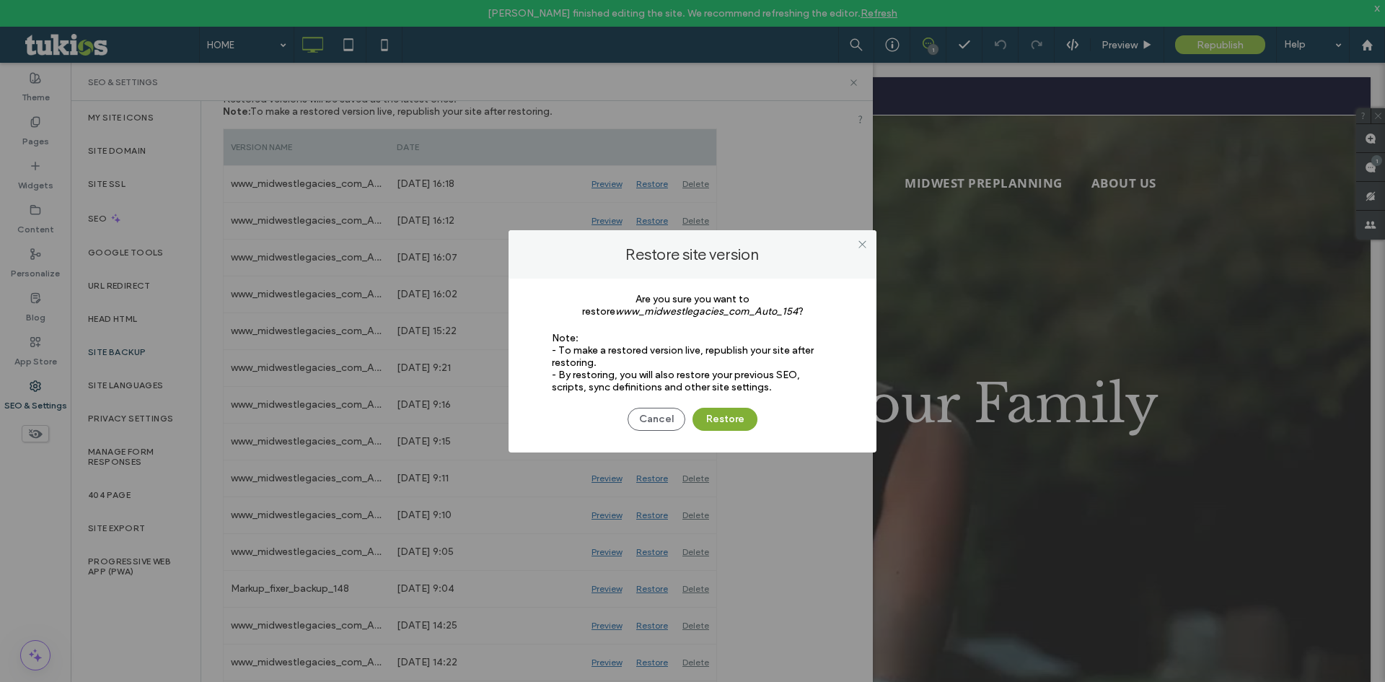
click at [753, 411] on button "Restore" at bounding box center [724, 419] width 65 height 23
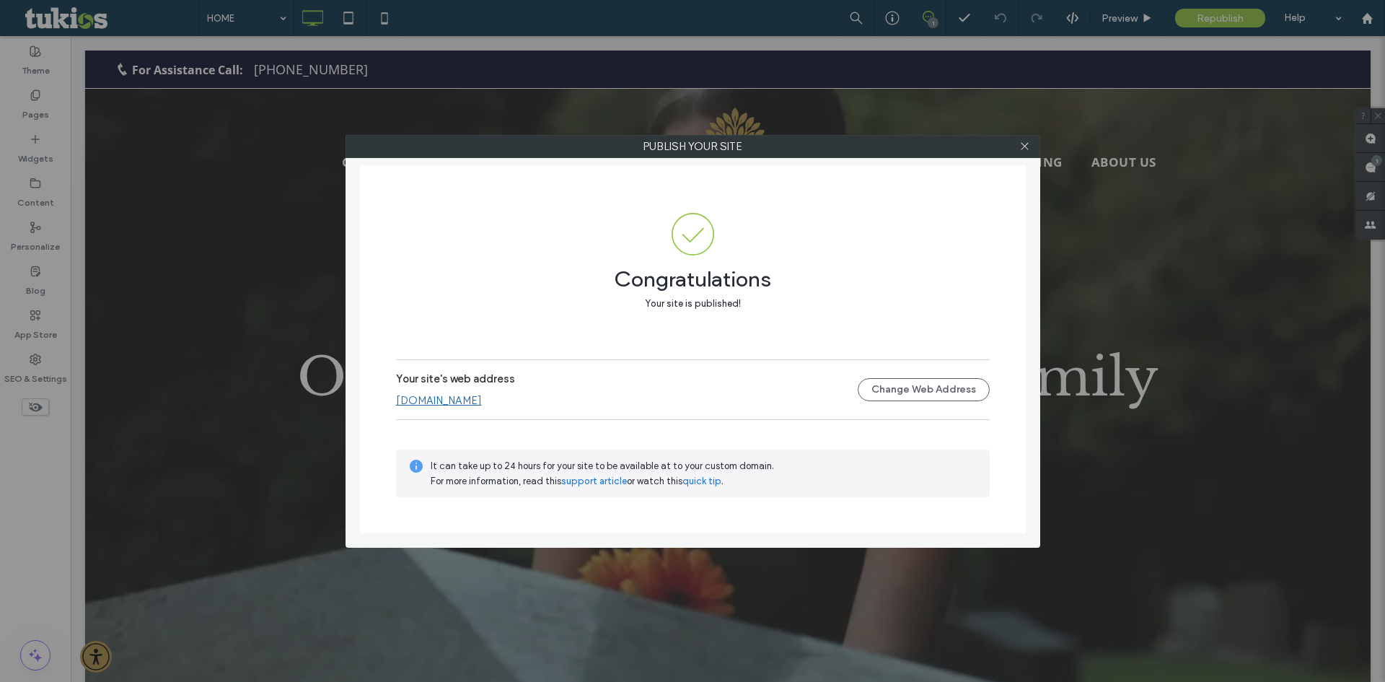
drag, startPoint x: 596, startPoint y: 216, endPoint x: 720, endPoint y: 196, distance: 125.7
click at [596, 216] on span at bounding box center [693, 234] width 594 height 43
click at [1021, 144] on icon at bounding box center [1024, 146] width 11 height 11
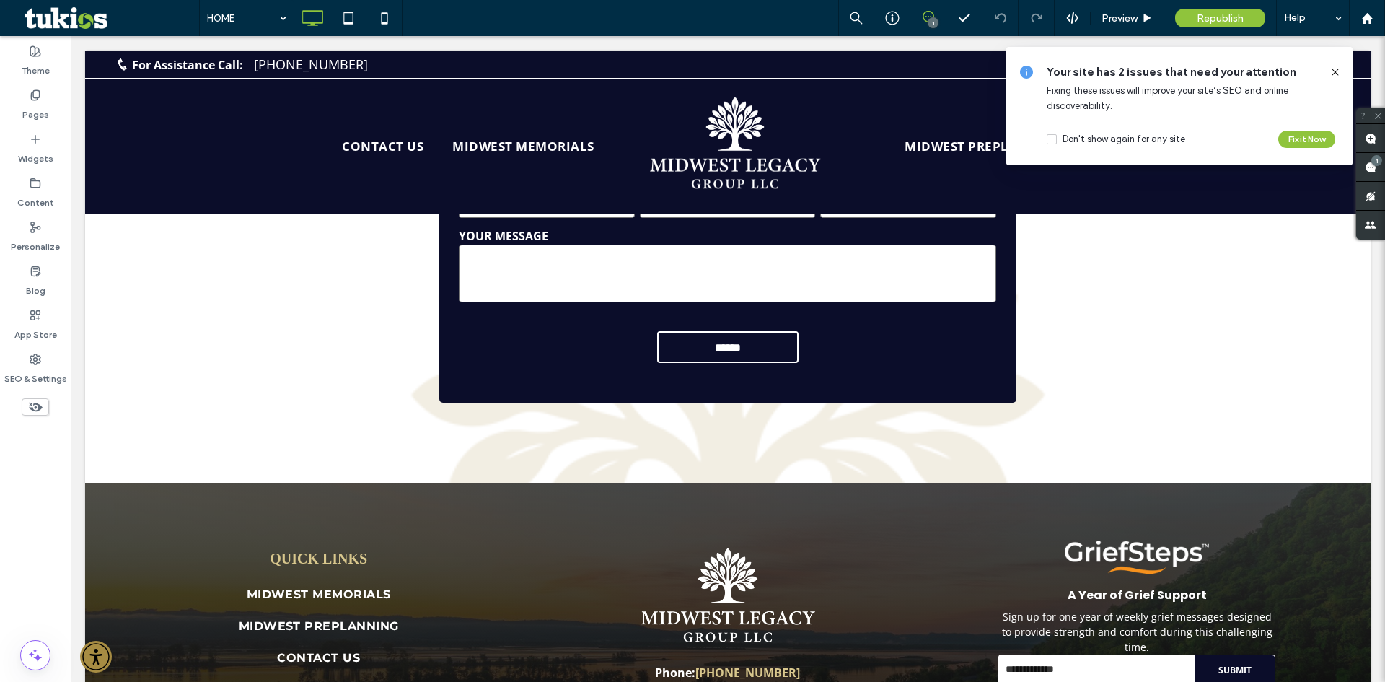
scroll to position [2196, 0]
